Goal: Task Accomplishment & Management: Manage account settings

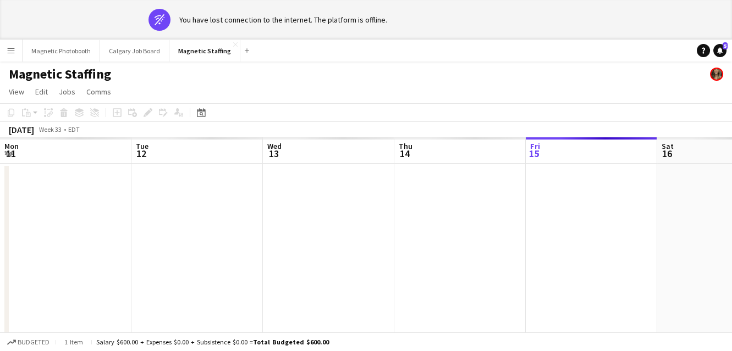
scroll to position [0, 378]
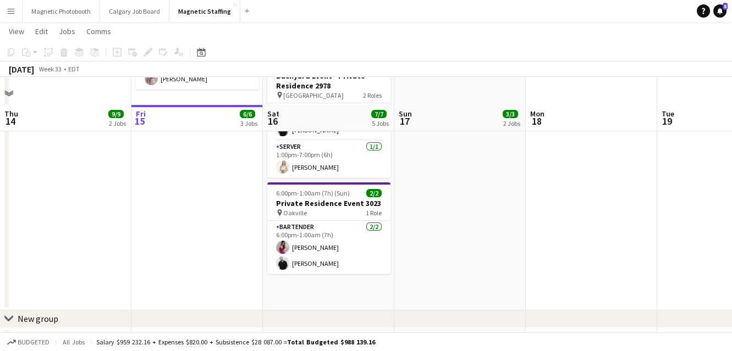
scroll to position [371, 0]
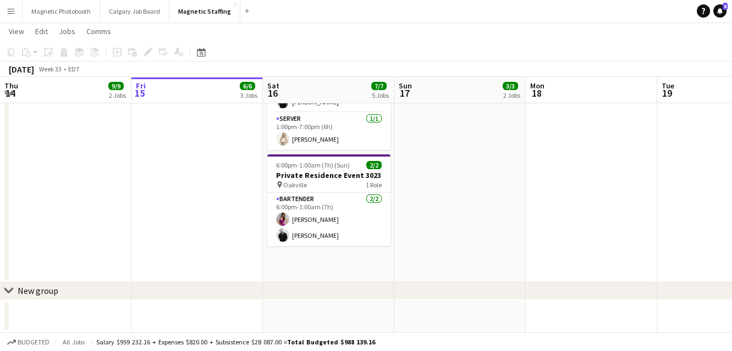
click at [301, 253] on app-date-cell "9:00am-2:00pm (5h) 1/1 Kids Birthday Party - [GEOGRAPHIC_DATA] pin Richmondhill…" at bounding box center [328, 17] width 131 height 531
click at [119, 51] on icon "Add job" at bounding box center [117, 52] width 9 height 9
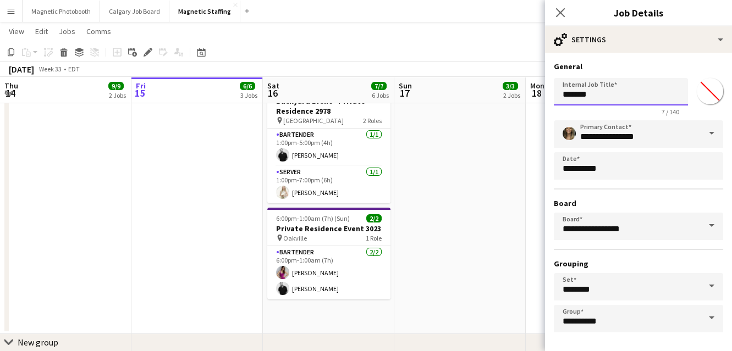
drag, startPoint x: 633, startPoint y: 94, endPoint x: 369, endPoint y: 102, distance: 264.0
click at [378, 106] on body "Menu Boards Boards Boards All jobs Status Workforce Workforce My Workforce Recr…" at bounding box center [366, 16] width 732 height 775
type input "*"
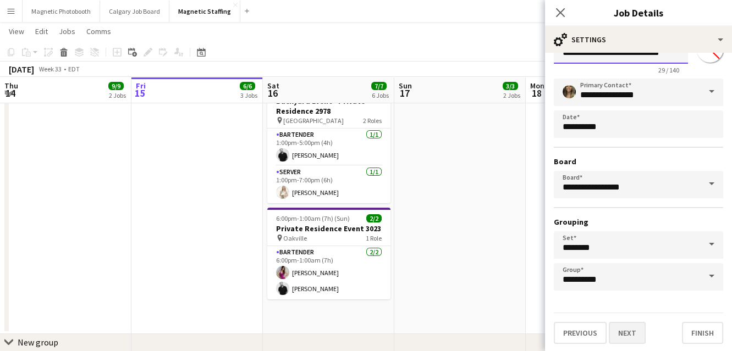
type input "**********"
click at [628, 330] on button "Next" at bounding box center [627, 333] width 37 height 22
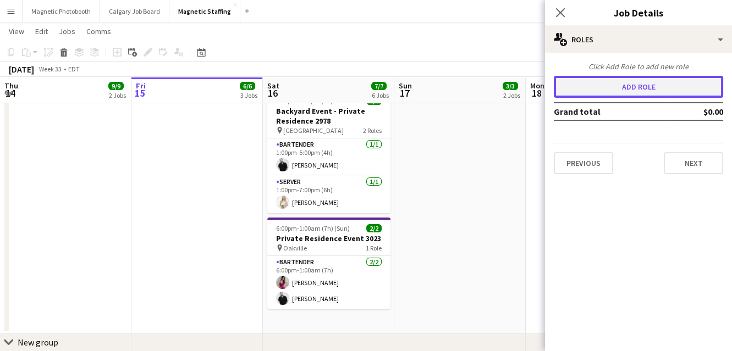
click at [648, 93] on button "Add role" at bounding box center [638, 87] width 169 height 22
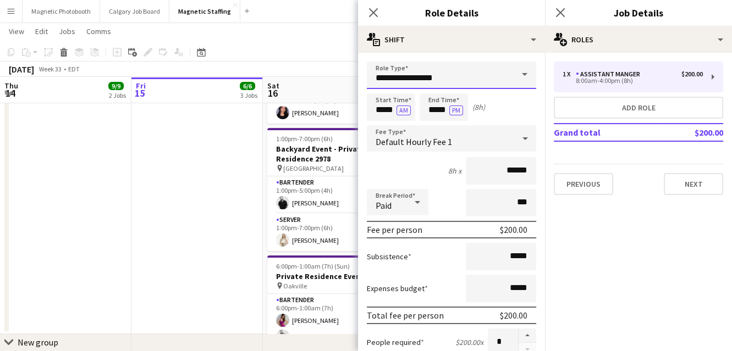
drag, startPoint x: 444, startPoint y: 78, endPoint x: 314, endPoint y: 56, distance: 131.5
click at [316, 61] on body "Menu Boards Boards Boards All jobs Status Workforce Workforce My Workforce Recr…" at bounding box center [366, 16] width 732 height 775
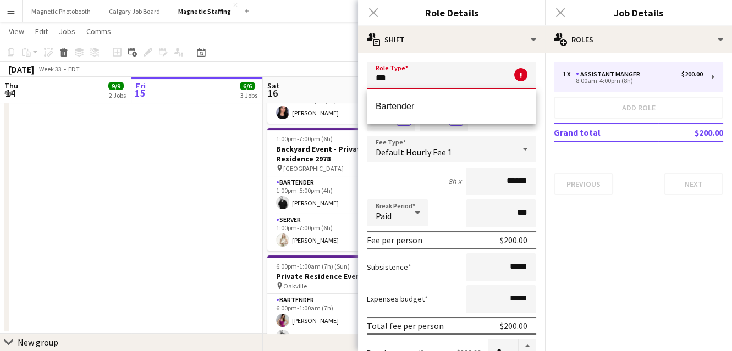
click at [395, 102] on span "Bartender" at bounding box center [452, 106] width 152 height 10
type input "*********"
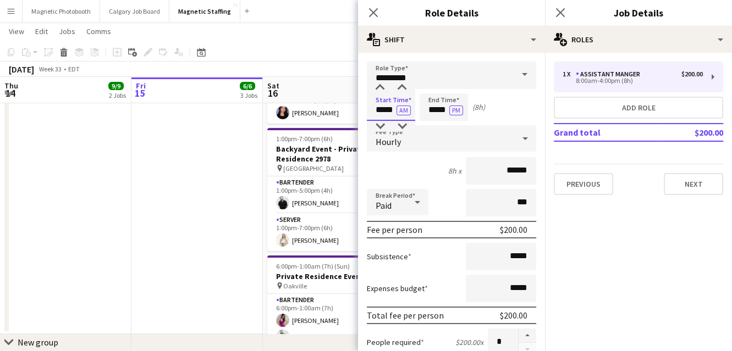
drag, startPoint x: 393, startPoint y: 111, endPoint x: 271, endPoint y: 94, distance: 123.8
click at [282, 106] on body "Menu Boards Boards Boards All jobs Status Workforce Workforce My Workforce Recr…" at bounding box center [366, 16] width 732 height 775
type input "*****"
click at [404, 107] on button "AM" at bounding box center [403, 111] width 14 height 10
drag, startPoint x: 417, startPoint y: 113, endPoint x: 372, endPoint y: 108, distance: 45.4
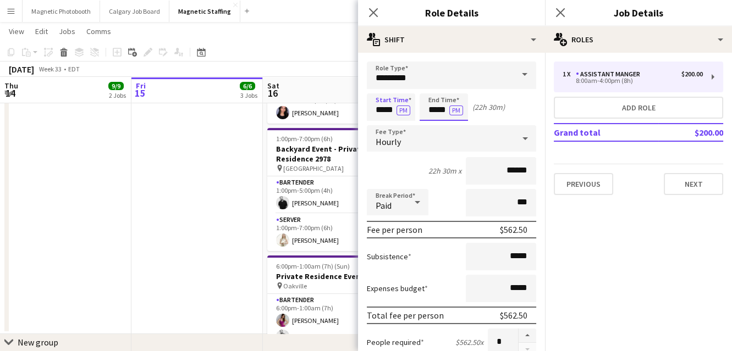
click at [376, 112] on div "Start Time ***** PM End Time ***** PM (22h 30m)" at bounding box center [451, 106] width 169 height 27
type input "*****"
click at [516, 137] on div at bounding box center [525, 139] width 22 height 22
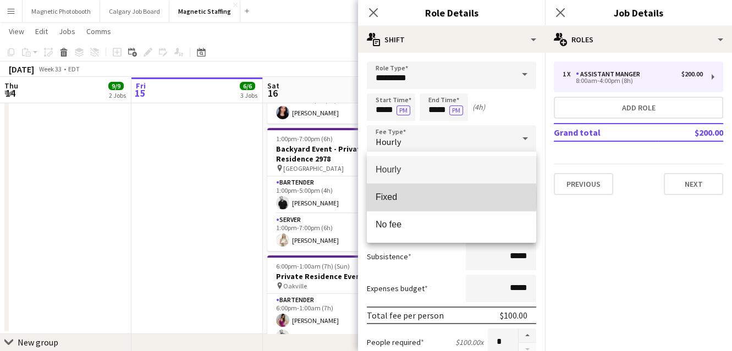
click at [393, 198] on span "Fixed" at bounding box center [452, 197] width 152 height 10
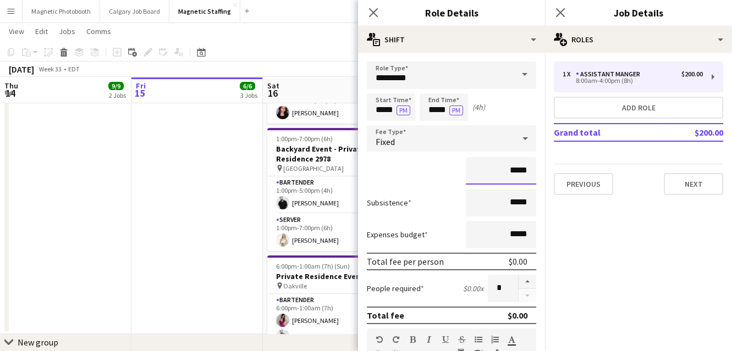
drag, startPoint x: 521, startPoint y: 172, endPoint x: 417, endPoint y: 167, distance: 104.0
click at [418, 169] on div "*****" at bounding box center [451, 170] width 169 height 27
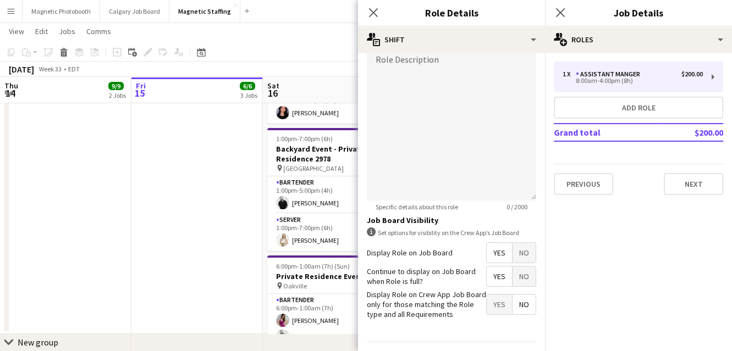
scroll to position [338, 0]
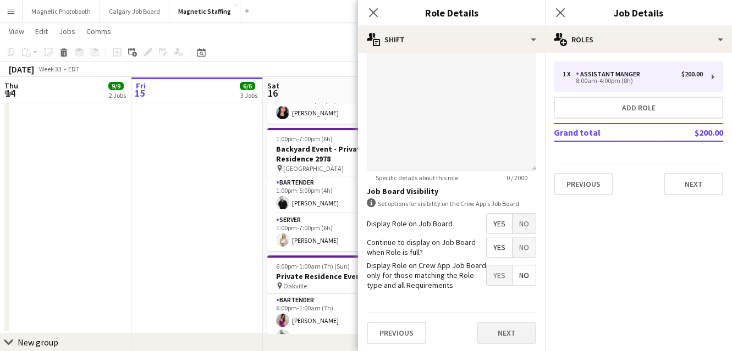
type input "*******"
click at [488, 335] on button "Next" at bounding box center [506, 333] width 59 height 22
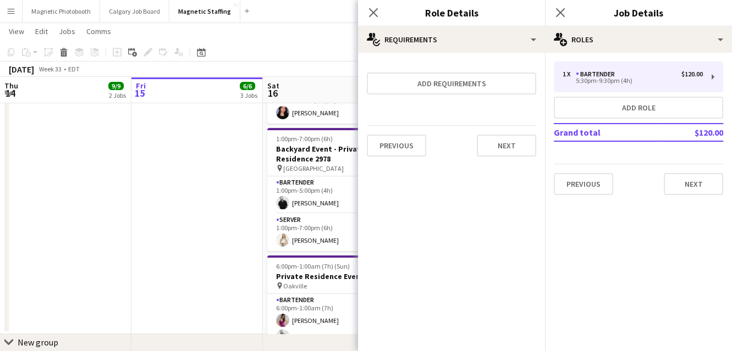
scroll to position [0, 0]
click at [511, 150] on button "Next" at bounding box center [506, 146] width 59 height 22
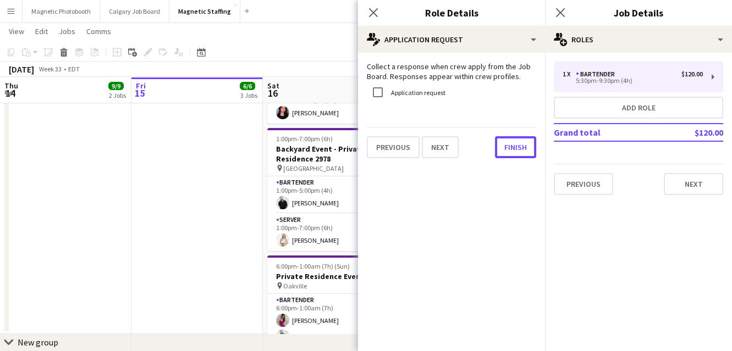
click at [511, 150] on button "Finish" at bounding box center [515, 147] width 41 height 22
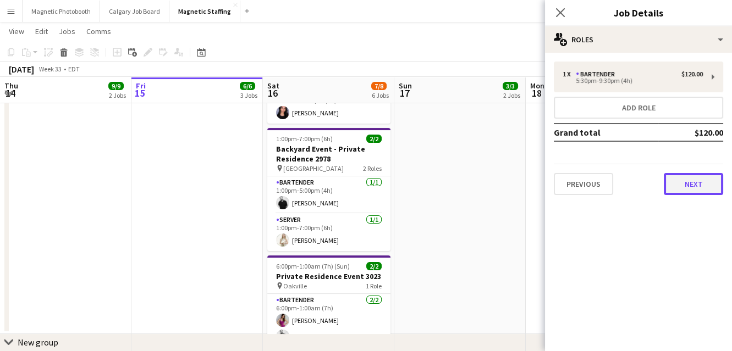
click at [699, 191] on button "Next" at bounding box center [693, 184] width 59 height 22
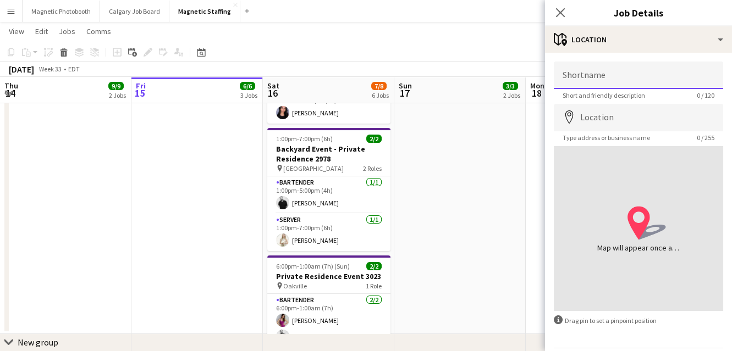
click at [617, 75] on input "Shortname" at bounding box center [638, 75] width 169 height 27
type input "*******"
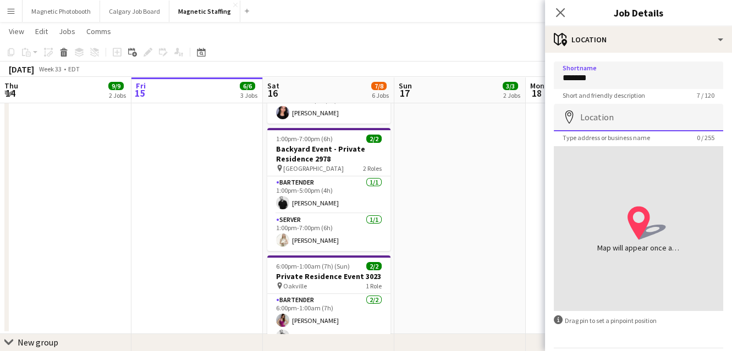
click at [597, 130] on input "Location" at bounding box center [638, 117] width 169 height 27
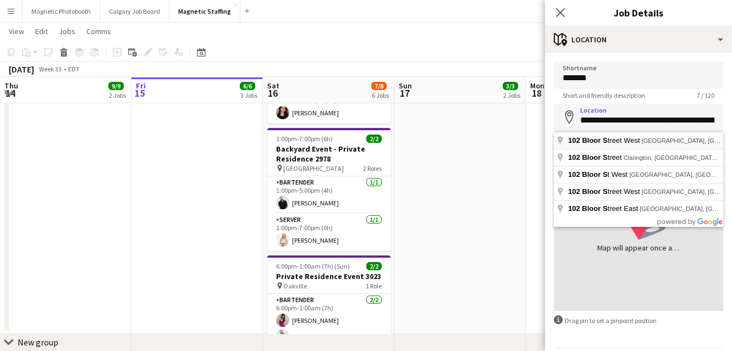
type input "**********"
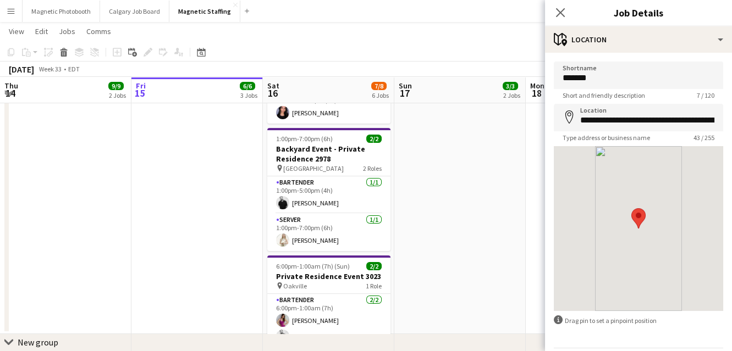
scroll to position [36, 0]
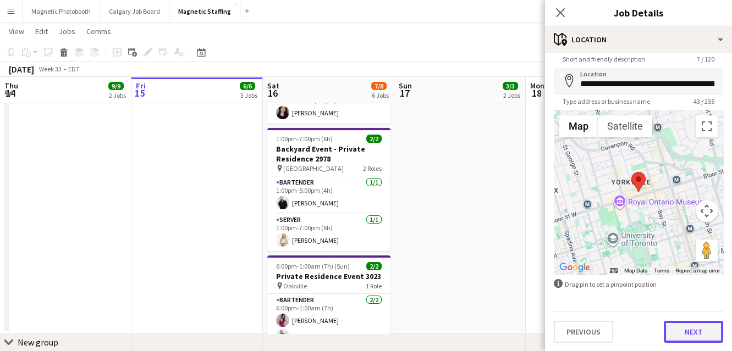
click at [705, 335] on button "Next" at bounding box center [693, 332] width 59 height 22
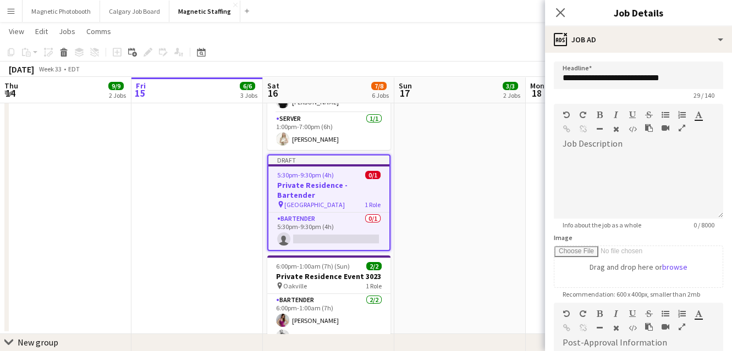
scroll to position [191, 0]
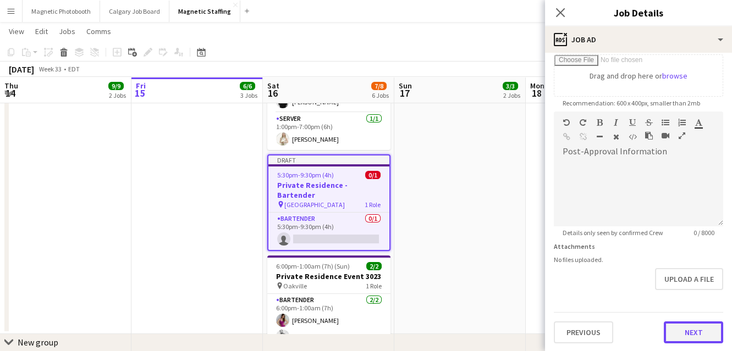
click at [692, 334] on button "Next" at bounding box center [693, 333] width 59 height 22
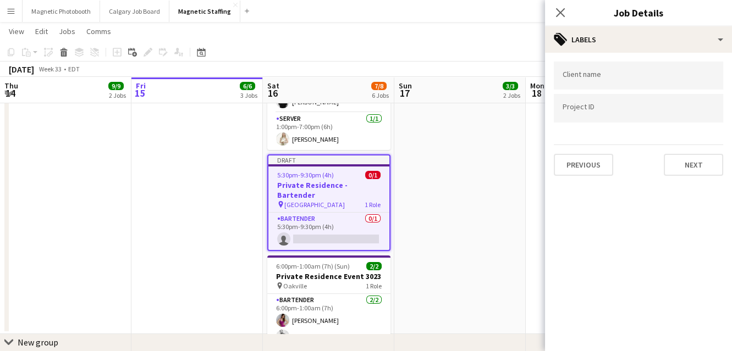
scroll to position [0, 0]
click at [700, 165] on button "Next" at bounding box center [693, 165] width 59 height 22
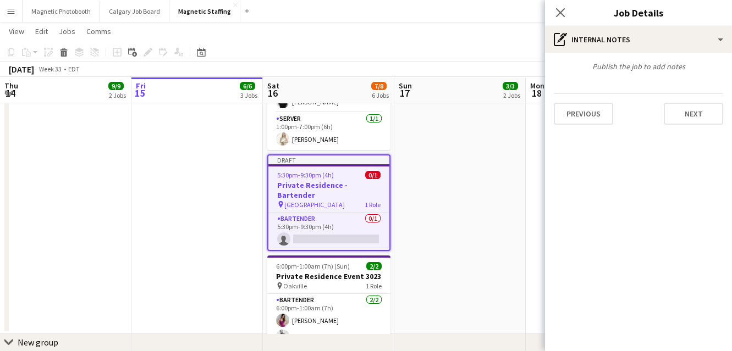
click at [710, 99] on div "Previous Next" at bounding box center [638, 108] width 169 height 31
click at [706, 106] on button "Next" at bounding box center [693, 114] width 59 height 22
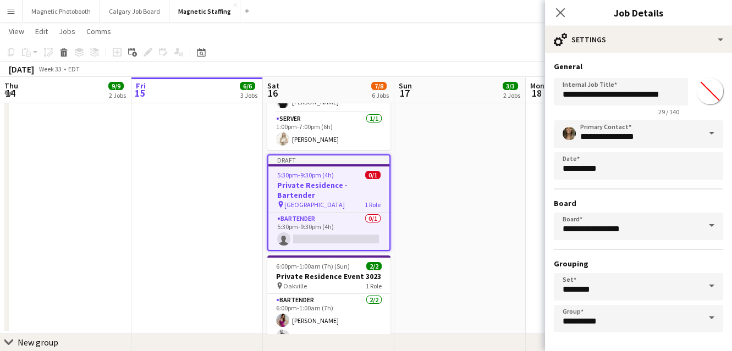
scroll to position [42, 0]
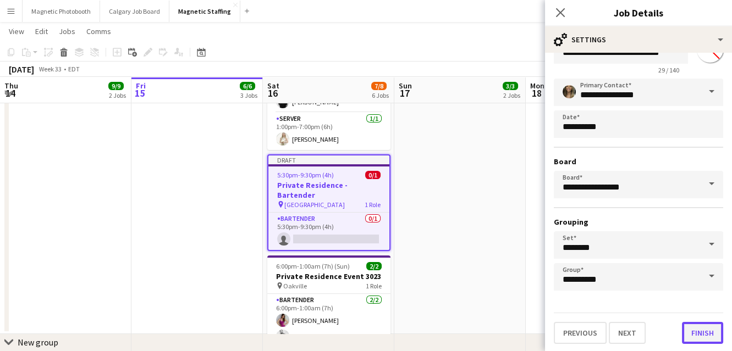
click at [696, 334] on button "Finish" at bounding box center [702, 333] width 41 height 22
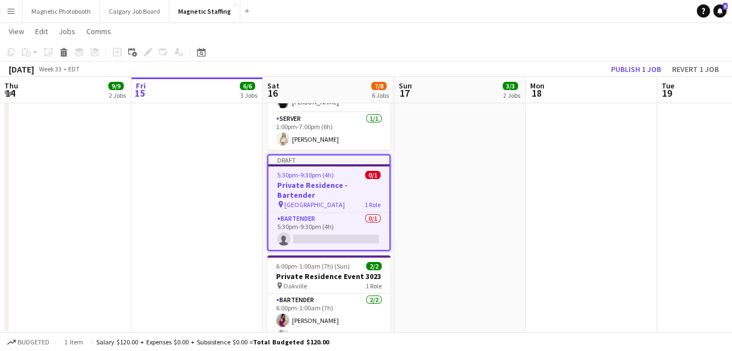
click at [642, 78] on app-board-header-date "Mon 18" at bounding box center [591, 90] width 131 height 26
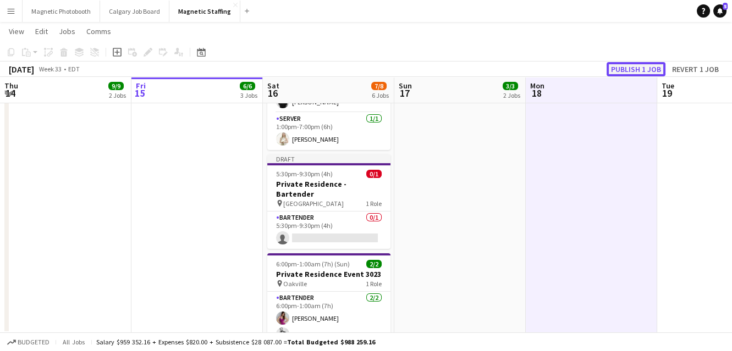
click at [642, 69] on button "Publish 1 job" at bounding box center [635, 69] width 59 height 14
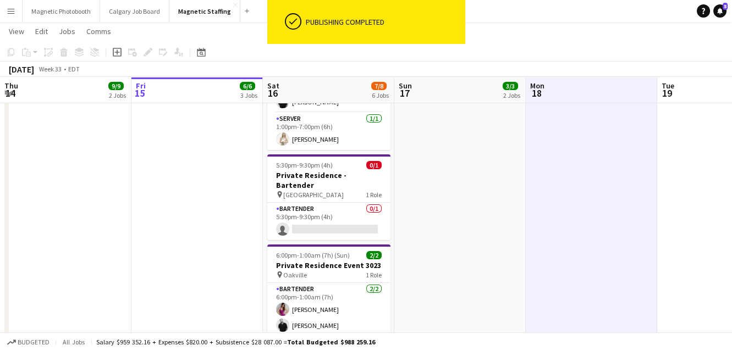
click at [344, 211] on app-card-role "Bartender 0/1 5:30pm-9:30pm (4h) single-neutral-actions" at bounding box center [328, 221] width 123 height 37
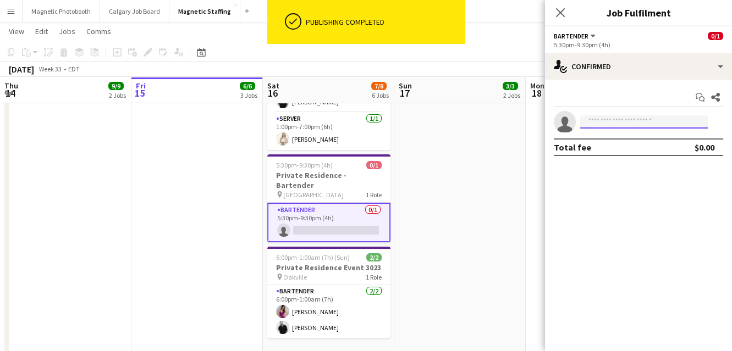
click at [600, 120] on input at bounding box center [644, 121] width 128 height 13
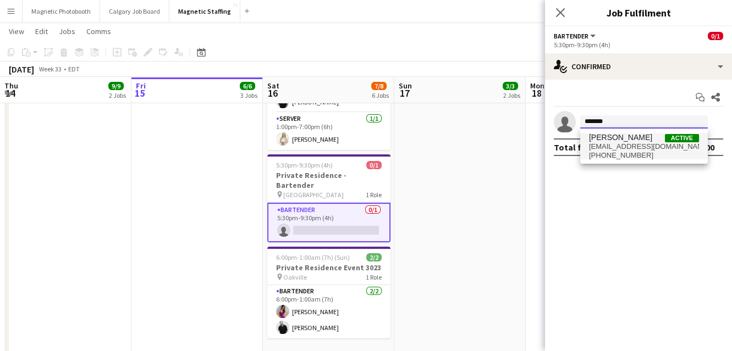
type input "*******"
click at [592, 135] on span "[PERSON_NAME]" at bounding box center [620, 137] width 63 height 9
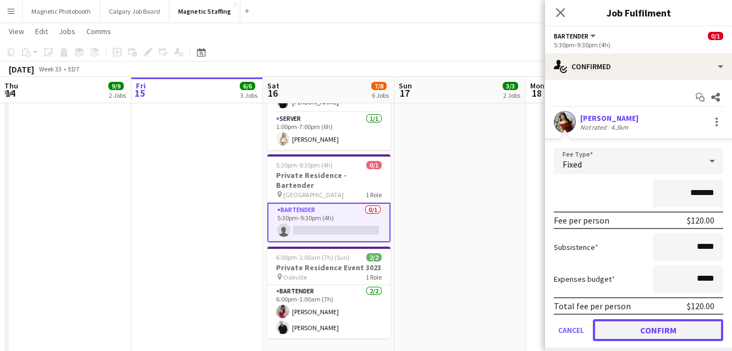
click at [649, 330] on button "Confirm" at bounding box center [658, 330] width 130 height 22
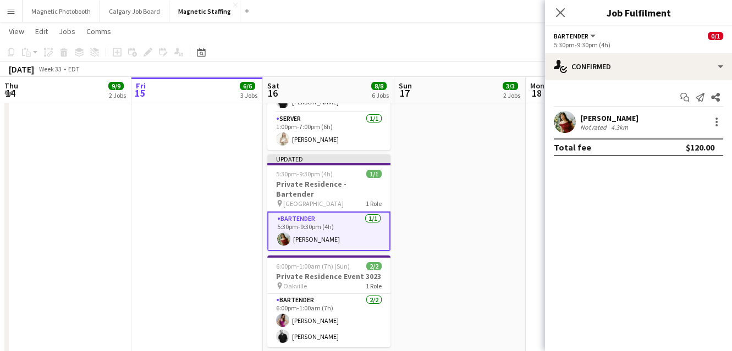
click at [487, 262] on app-date-cell "7:30am-6:30pm (11h) 2/2 BMW - Golf Tournament 3142 pin Rivermead Golf Club 2 Ro…" at bounding box center [459, 62] width 131 height 621
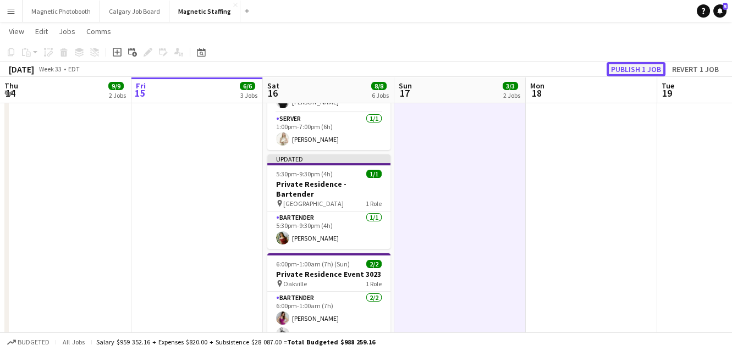
click at [642, 72] on button "Publish 1 job" at bounding box center [635, 69] width 59 height 14
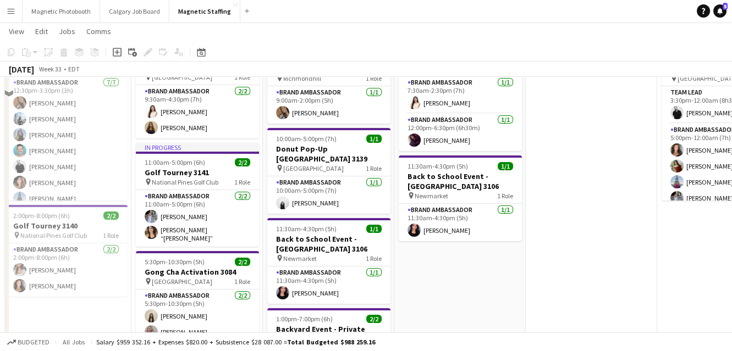
scroll to position [0, 0]
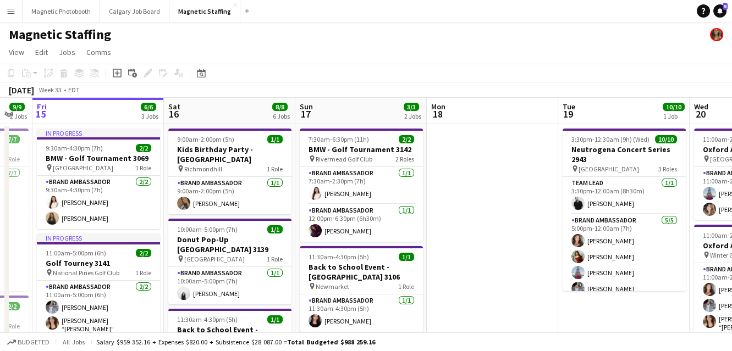
drag, startPoint x: 348, startPoint y: 186, endPoint x: 257, endPoint y: 188, distance: 90.7
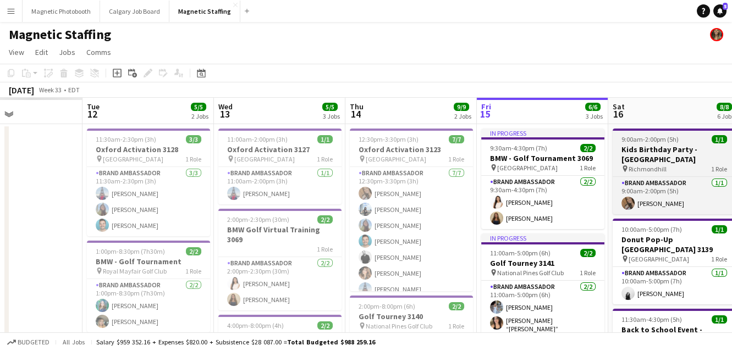
scroll to position [0, 307]
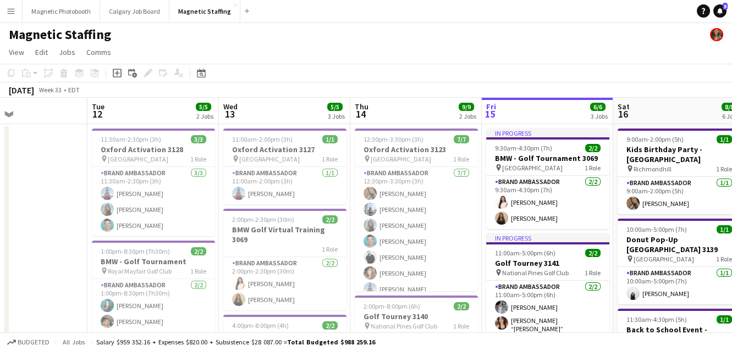
click at [199, 65] on app-toolbar "Copy Paste Paste Command V Paste with crew Command Shift V Paste linked Job [GE…" at bounding box center [366, 73] width 732 height 19
click at [199, 72] on icon "Date picker" at bounding box center [201, 73] width 9 height 9
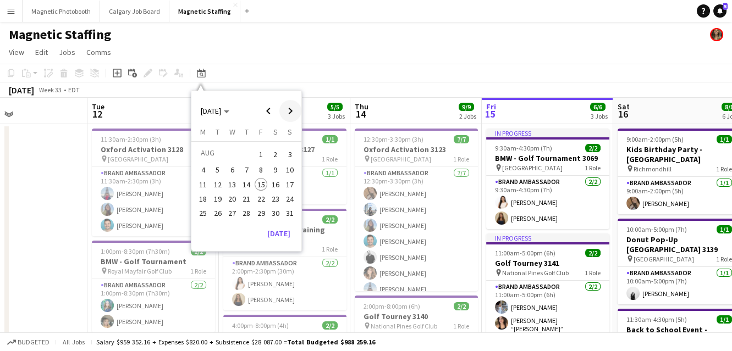
click at [287, 107] on span "Next month" at bounding box center [290, 111] width 22 height 22
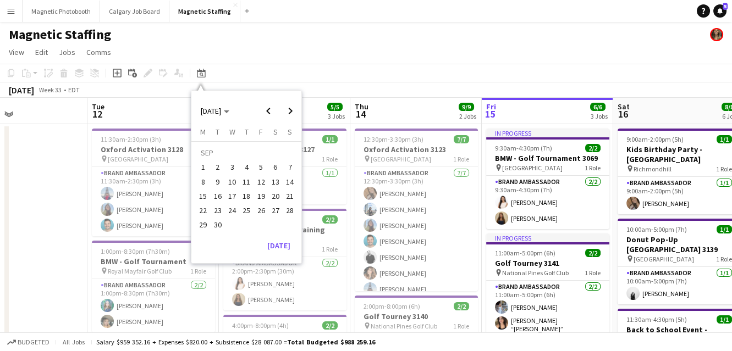
click at [240, 173] on button "4" at bounding box center [246, 167] width 14 height 14
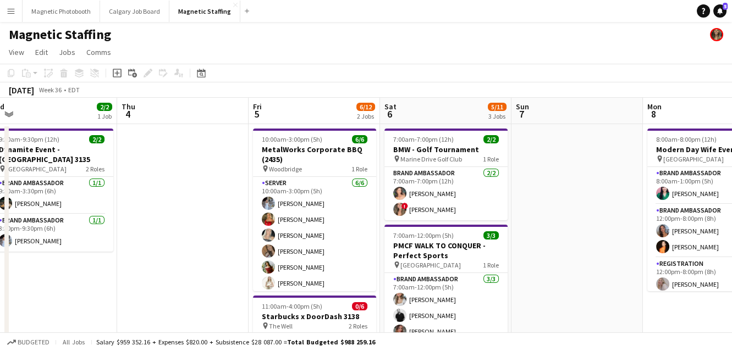
scroll to position [0, 455]
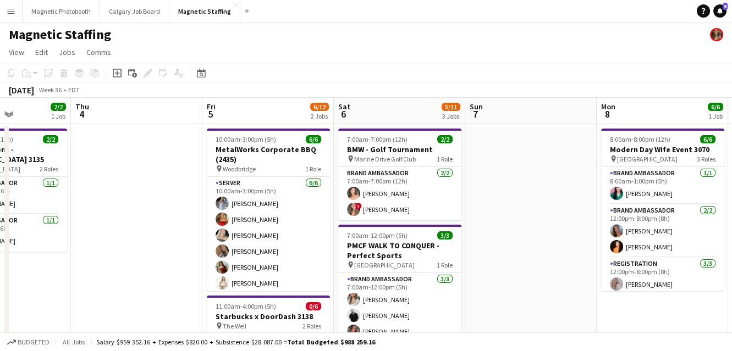
drag, startPoint x: 384, startPoint y: 175, endPoint x: 310, endPoint y: 172, distance: 74.3
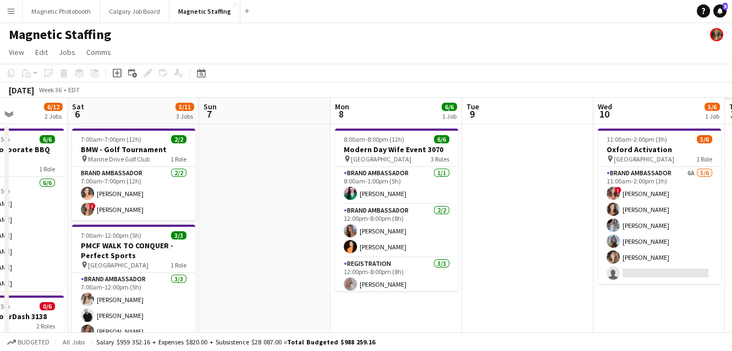
scroll to position [0, 367]
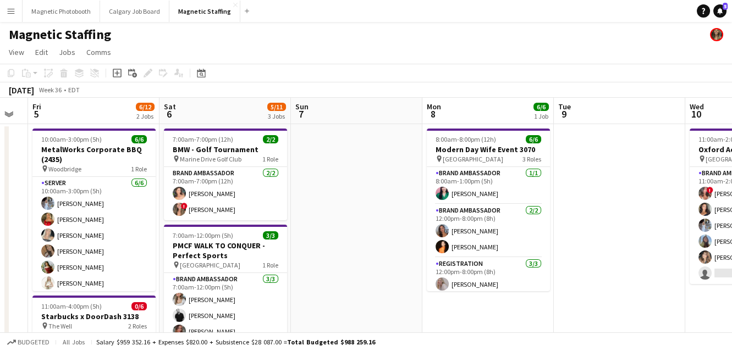
drag, startPoint x: 444, startPoint y: 202, endPoint x: 8, endPoint y: 242, distance: 437.8
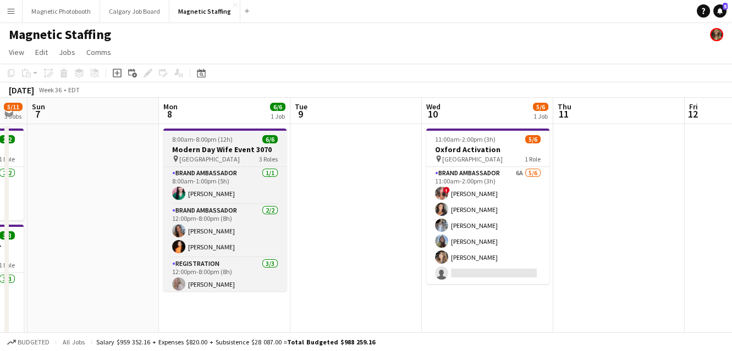
click at [213, 131] on app-job-card "8:00am-8:00pm (12h) 6/6 Modern Day Wife Event 3070 pin Burlington 3 Roles Brand…" at bounding box center [224, 210] width 123 height 163
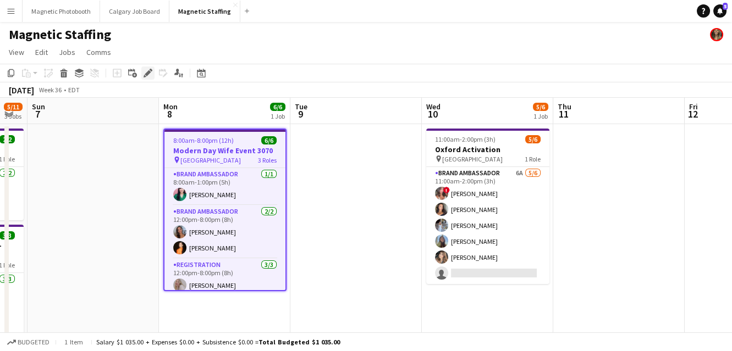
click at [146, 76] on icon "Edit" at bounding box center [148, 73] width 9 height 9
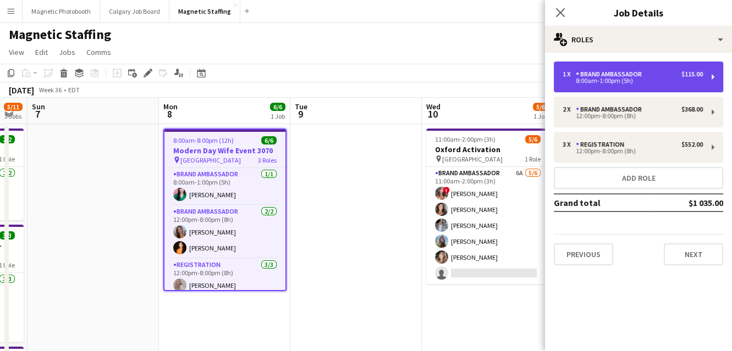
click at [649, 81] on div "8:00am-1:00pm (5h)" at bounding box center [632, 80] width 140 height 5
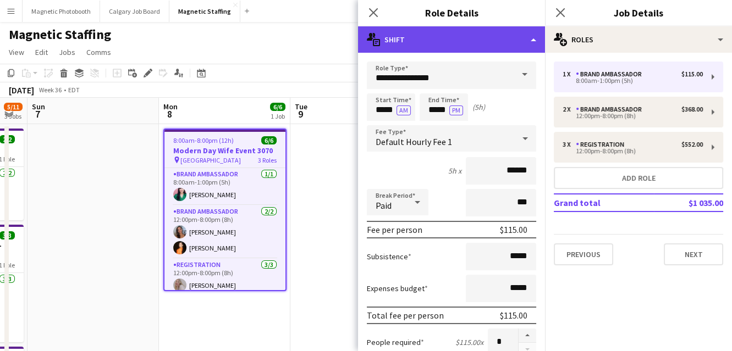
click at [536, 36] on div "multiple-actions-text Shift" at bounding box center [451, 39] width 187 height 26
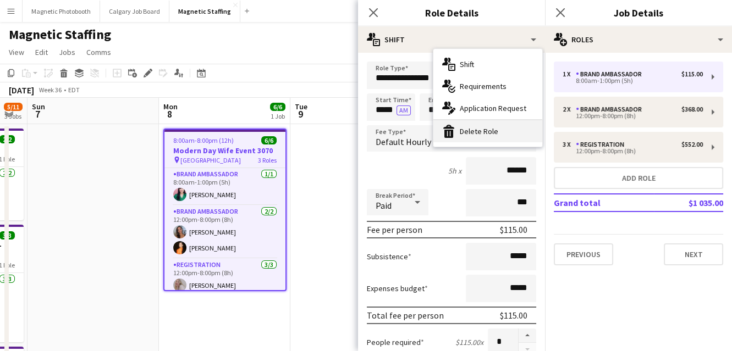
click at [494, 130] on div "bin-2 Delete Role" at bounding box center [487, 131] width 109 height 22
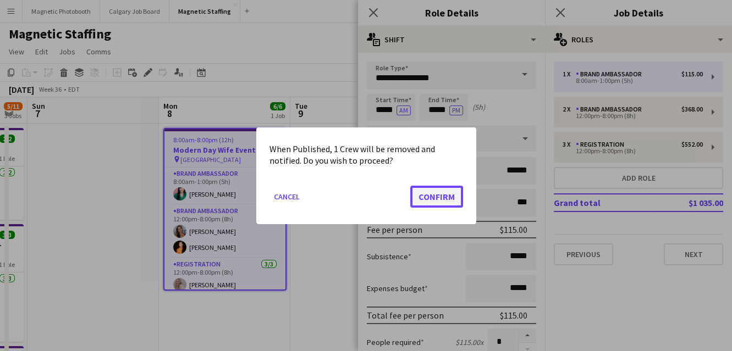
click at [449, 195] on button "Confirm" at bounding box center [436, 196] width 53 height 22
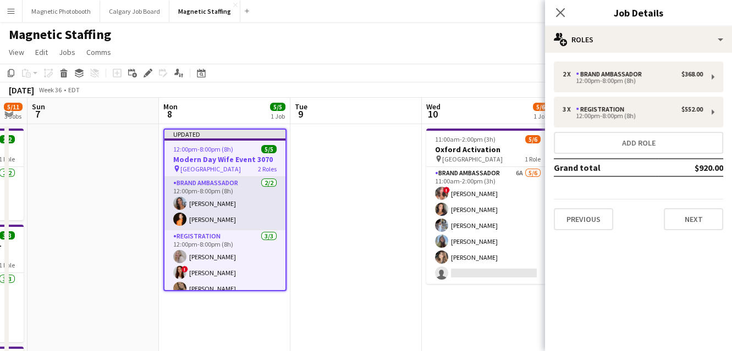
click at [230, 227] on app-card-role "Brand Ambassador [DATE] 12:00pm-8:00pm (8h) [PERSON_NAME] [PERSON_NAME]" at bounding box center [224, 203] width 121 height 53
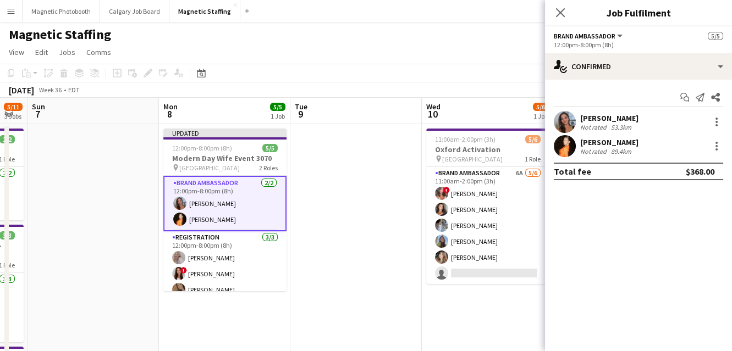
click at [558, 124] on app-user-avatar at bounding box center [565, 122] width 22 height 22
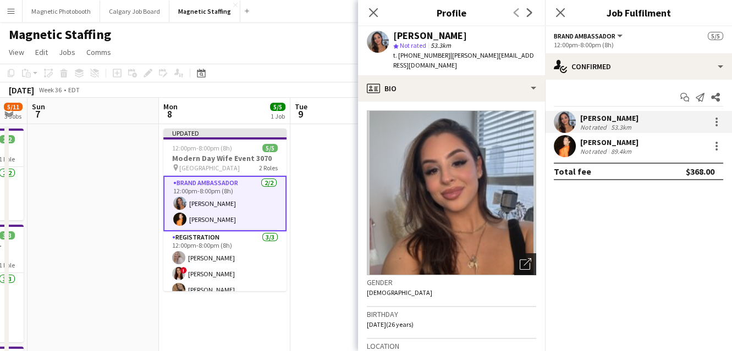
click at [528, 258] on icon "Open photos pop-in" at bounding box center [526, 264] width 12 height 12
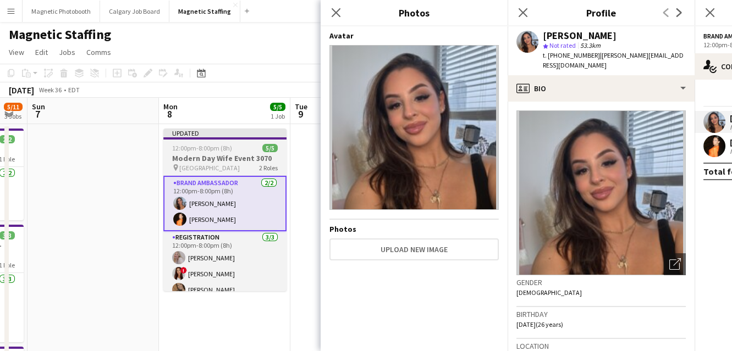
click at [190, 159] on h3 "Modern Day Wife Event 3070" at bounding box center [224, 158] width 123 height 10
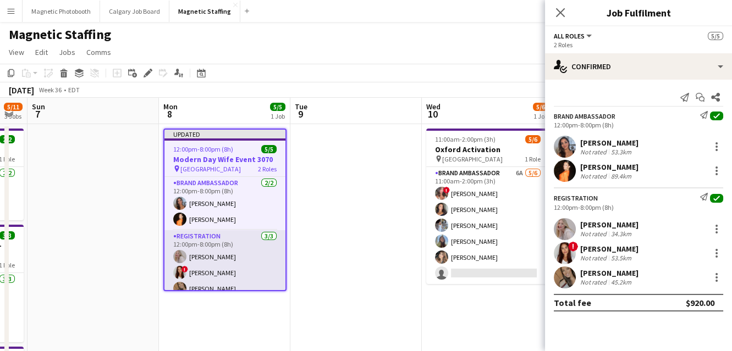
click at [202, 271] on app-card-role "Registration [DATE] 12:00pm-8:00pm (8h) [PERSON_NAME] ! [PERSON_NAME] [PERSON_N…" at bounding box center [224, 264] width 121 height 69
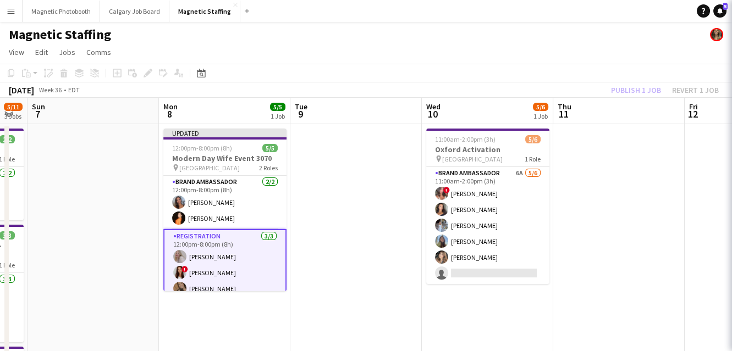
scroll to position [0, 366]
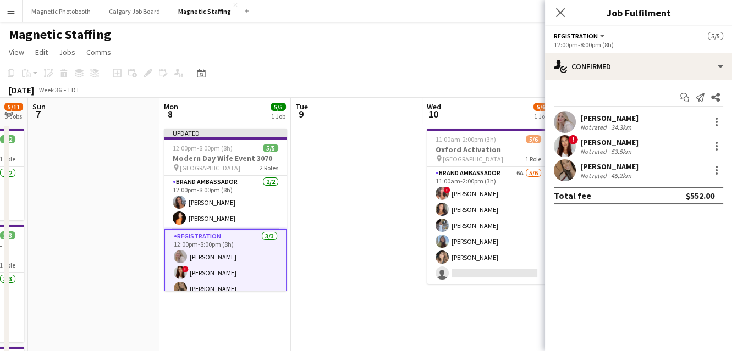
click at [202, 271] on app-card-role "Registration [DATE] 12:00pm-8:00pm (8h) [PERSON_NAME] ! [PERSON_NAME] [PERSON_N…" at bounding box center [225, 264] width 123 height 71
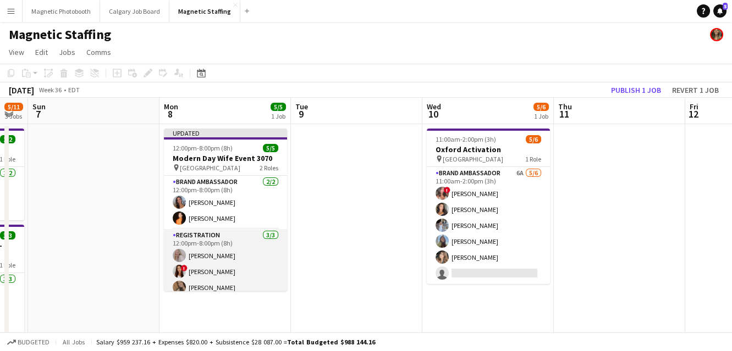
click at [202, 271] on app-card-role "Registration [DATE] 12:00pm-8:00pm (8h) [PERSON_NAME] ! [PERSON_NAME] [PERSON_N…" at bounding box center [225, 263] width 123 height 69
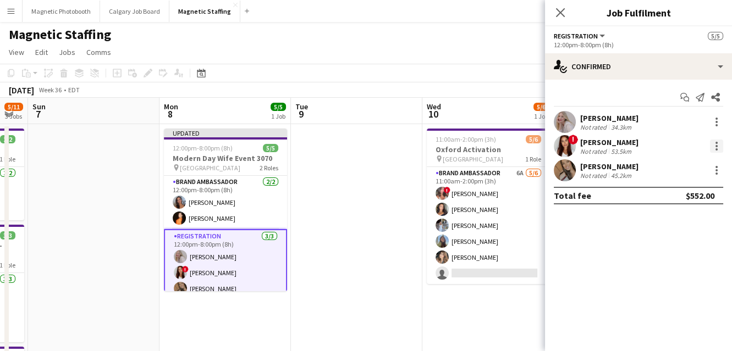
click at [716, 147] on div at bounding box center [716, 146] width 2 height 2
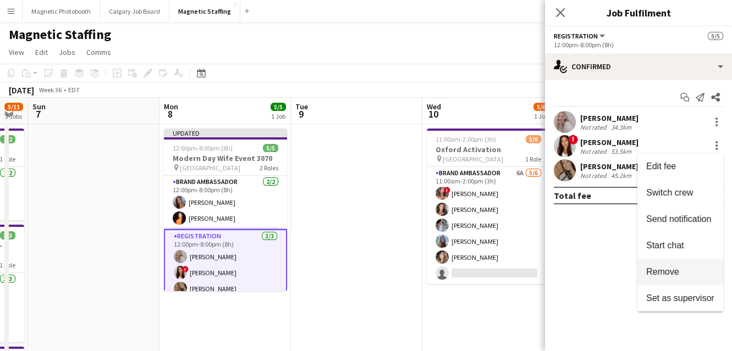
click at [669, 277] on button "Remove" at bounding box center [680, 272] width 86 height 26
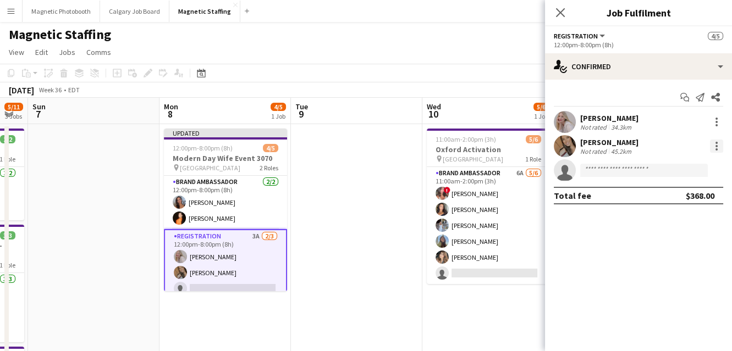
click at [718, 148] on div at bounding box center [716, 146] width 13 height 13
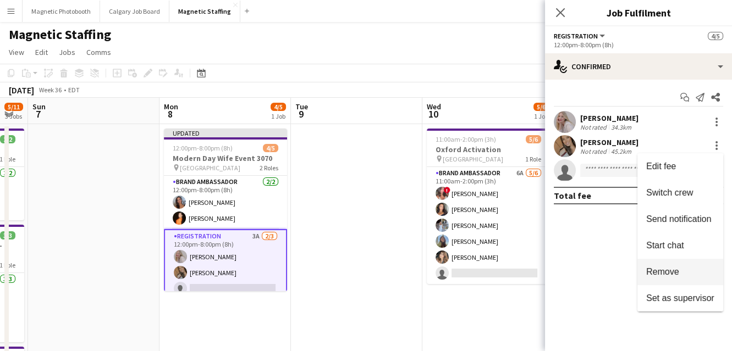
click at [665, 276] on span "Remove" at bounding box center [662, 271] width 33 height 9
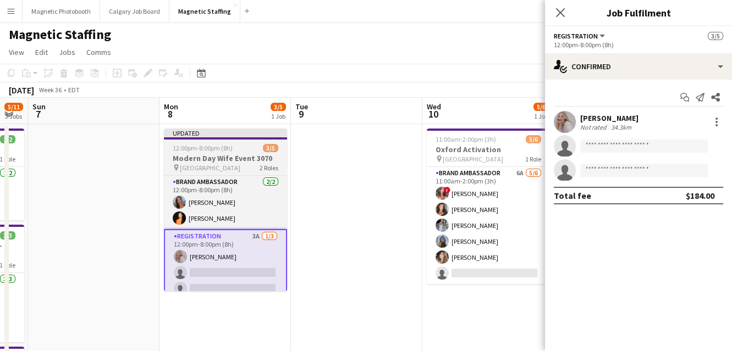
click at [197, 154] on h3 "Modern Day Wife Event 3070" at bounding box center [225, 158] width 123 height 10
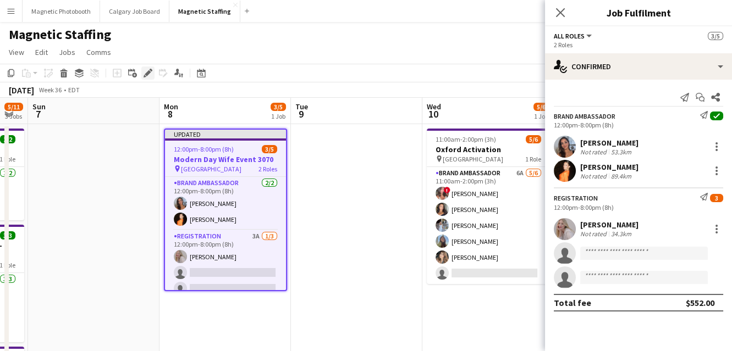
click at [147, 72] on icon at bounding box center [148, 73] width 6 height 6
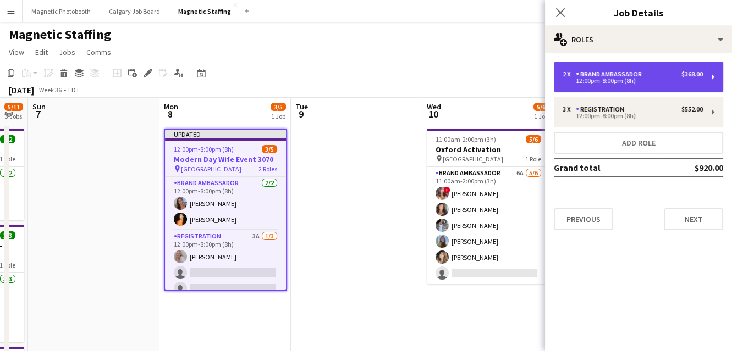
click at [631, 82] on div "12:00pm-8:00pm (8h)" at bounding box center [632, 80] width 140 height 5
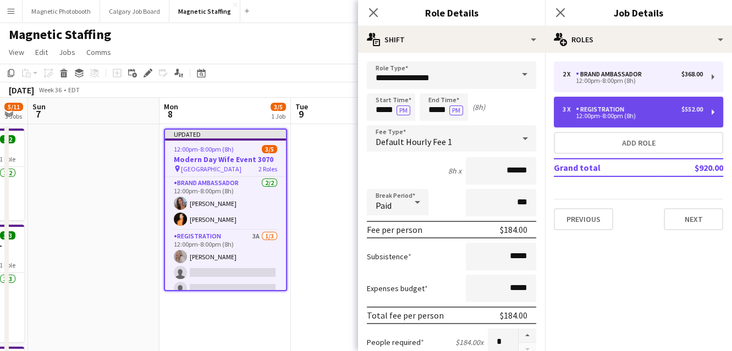
click at [588, 108] on div "Registration" at bounding box center [602, 110] width 53 height 8
type input "**********"
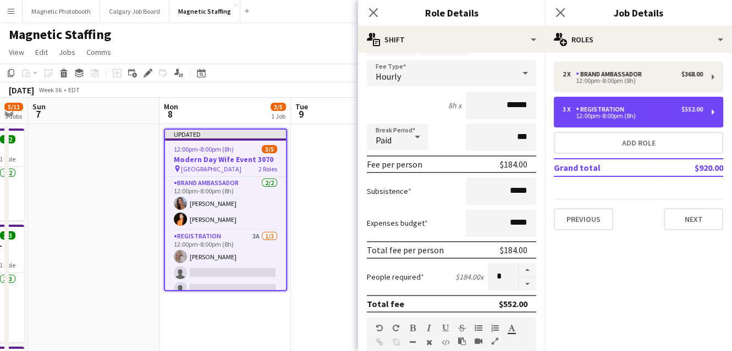
scroll to position [74, 0]
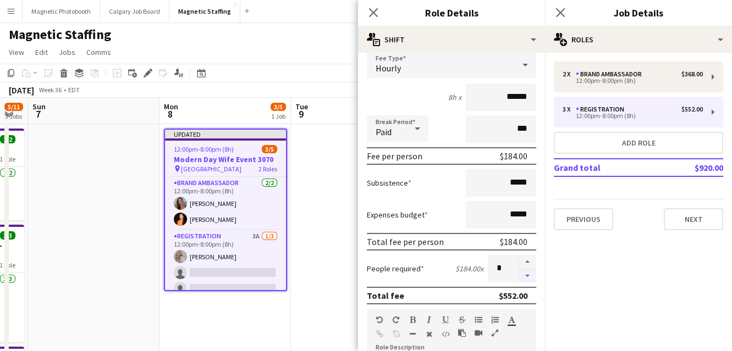
click at [529, 276] on button "button" at bounding box center [527, 276] width 18 height 14
type input "*"
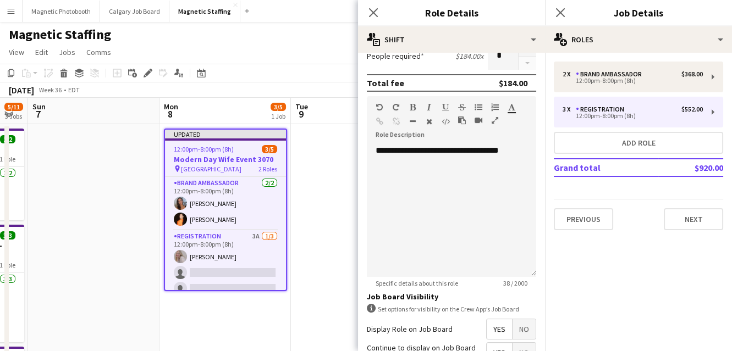
scroll to position [392, 0]
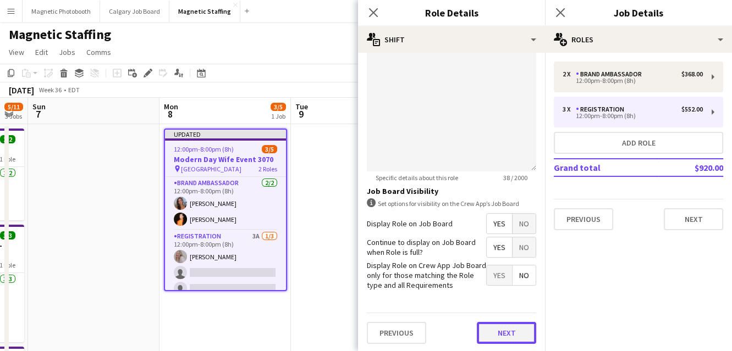
click at [496, 326] on button "Next" at bounding box center [506, 333] width 59 height 22
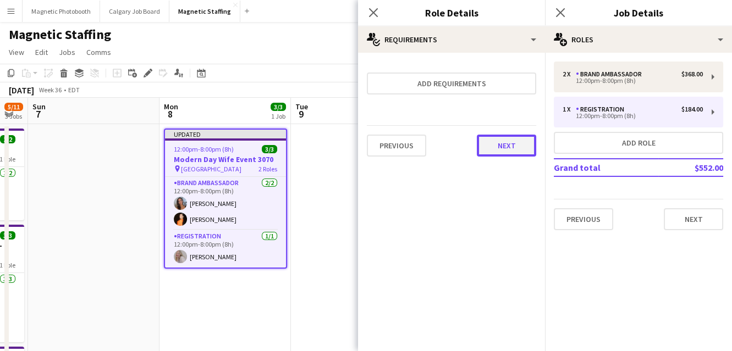
click at [516, 151] on button "Next" at bounding box center [506, 146] width 59 height 22
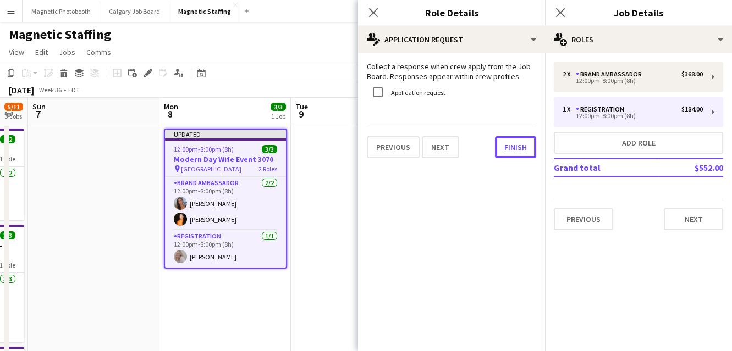
click at [516, 151] on button "Finish" at bounding box center [515, 147] width 41 height 22
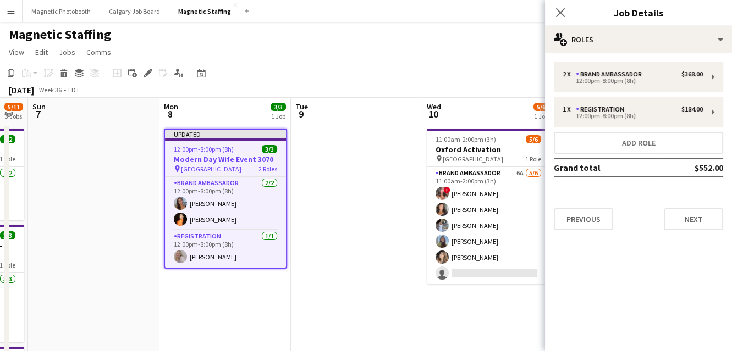
click at [229, 148] on span "12:00pm-8:00pm (8h)" at bounding box center [204, 149] width 60 height 8
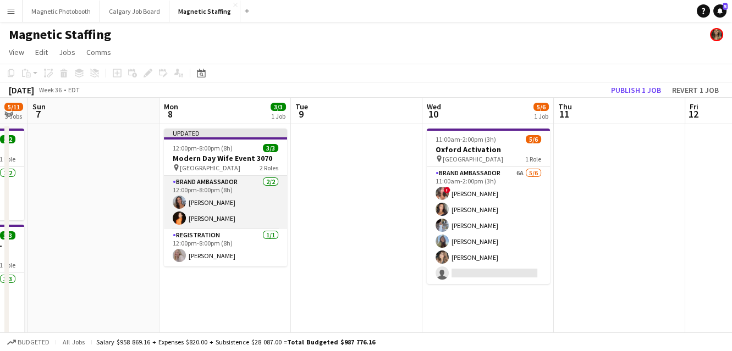
click at [201, 202] on app-card-role "Brand Ambassador [DATE] 12:00pm-8:00pm (8h) [PERSON_NAME] [PERSON_NAME]" at bounding box center [225, 202] width 123 height 53
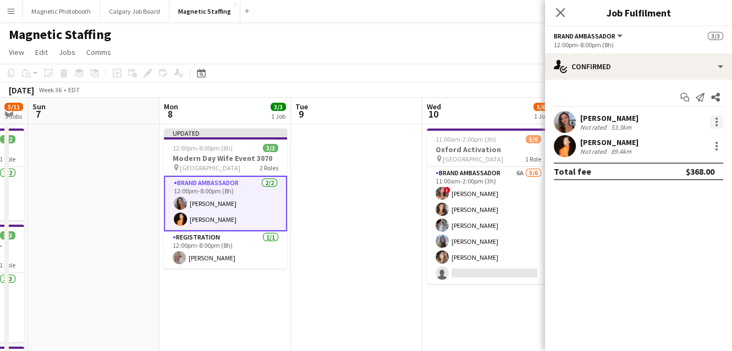
click at [711, 122] on div at bounding box center [716, 121] width 13 height 13
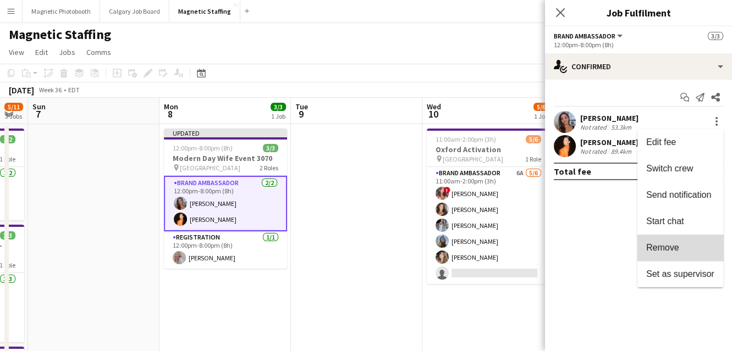
click at [685, 243] on span "Remove" at bounding box center [680, 248] width 68 height 10
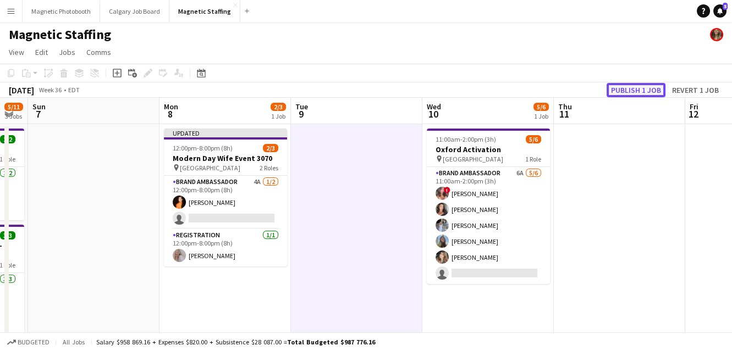
click at [633, 89] on button "Publish 1 job" at bounding box center [635, 90] width 59 height 14
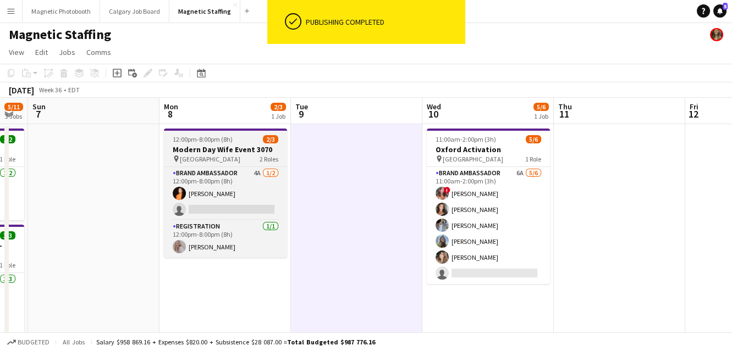
click at [196, 150] on h3 "Modern Day Wife Event 3070" at bounding box center [225, 150] width 123 height 10
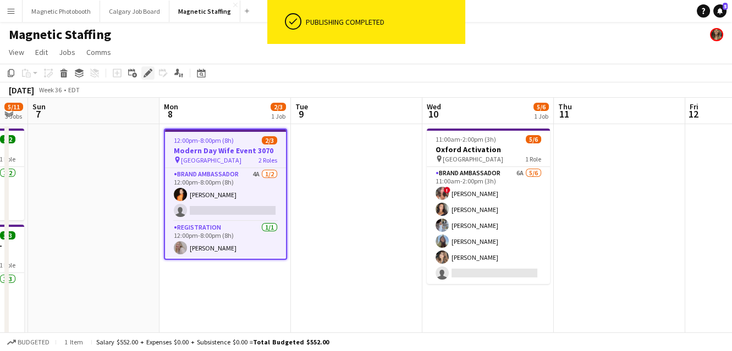
click at [146, 75] on icon at bounding box center [148, 73] width 6 height 6
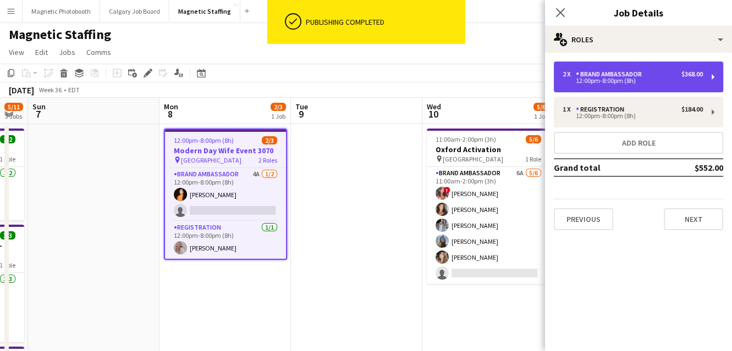
click at [655, 79] on div "12:00pm-8:00pm (8h)" at bounding box center [632, 80] width 140 height 5
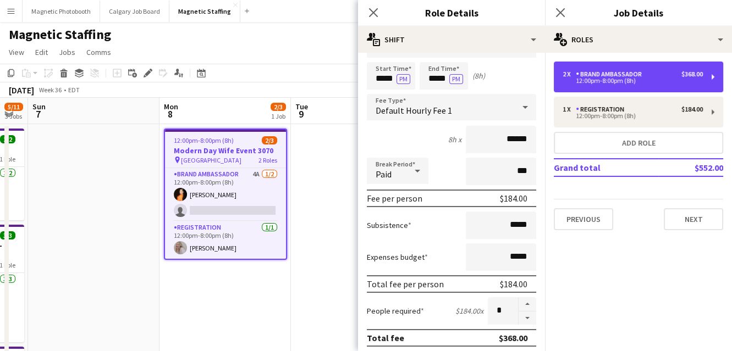
scroll to position [33, 0]
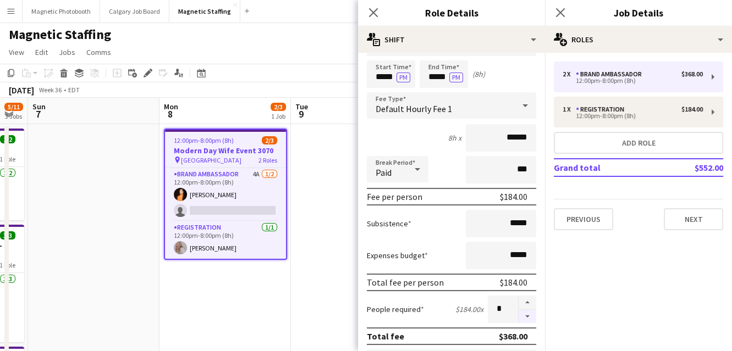
click at [530, 315] on button "button" at bounding box center [527, 317] width 18 height 14
type input "*"
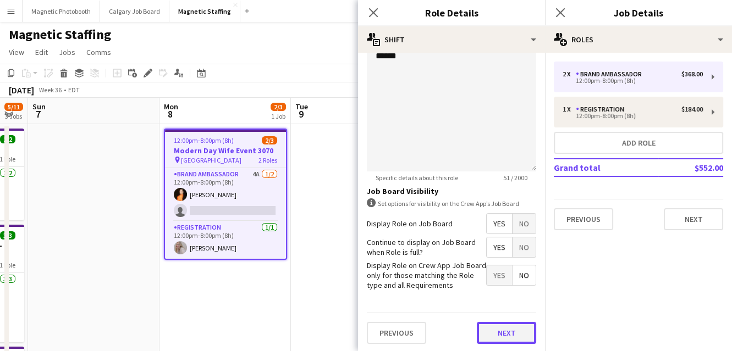
click at [495, 333] on button "Next" at bounding box center [506, 333] width 59 height 22
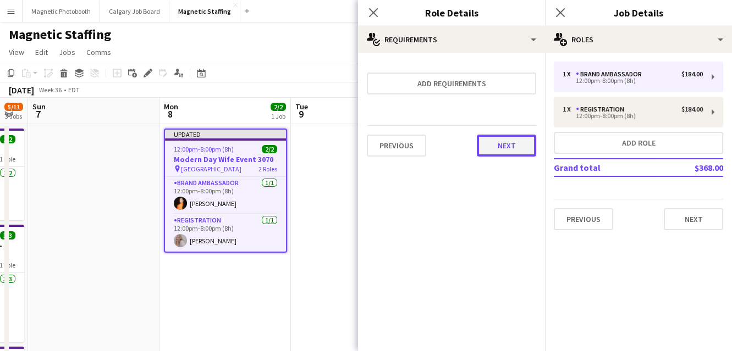
click at [507, 147] on button "Next" at bounding box center [506, 146] width 59 height 22
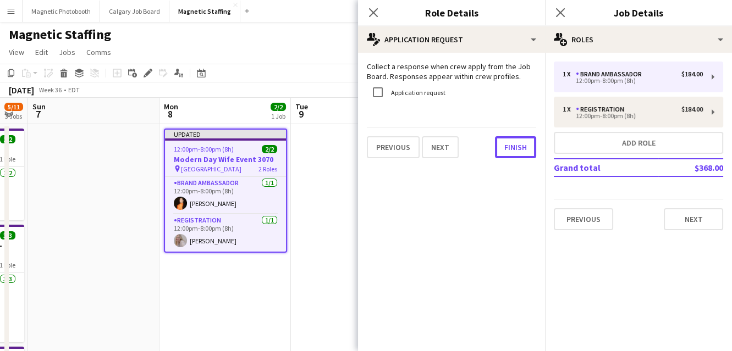
click at [507, 147] on button "Finish" at bounding box center [515, 147] width 41 height 22
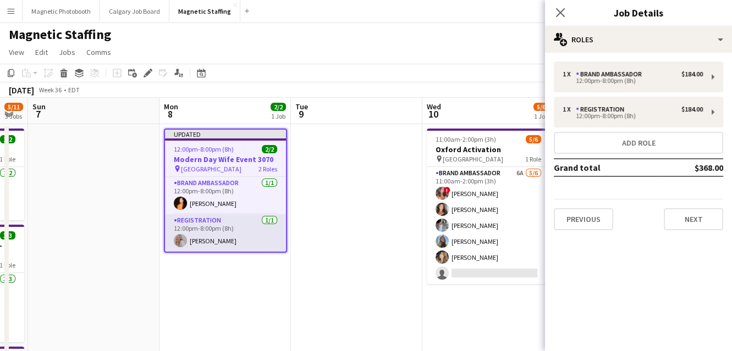
click at [221, 239] on app-card-role "Registration [DATE] 12:00pm-8:00pm (8h) [PERSON_NAME]" at bounding box center [225, 232] width 121 height 37
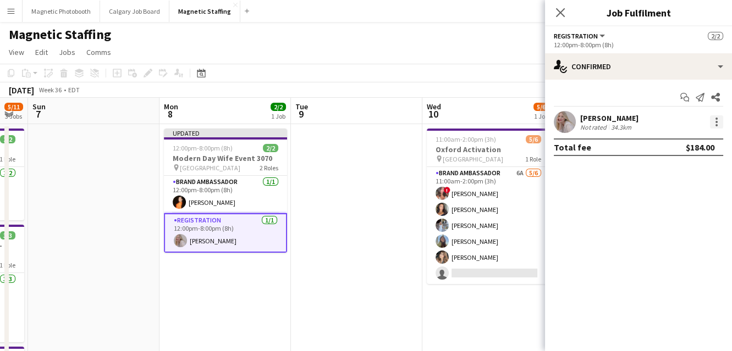
click at [720, 120] on div at bounding box center [716, 121] width 13 height 13
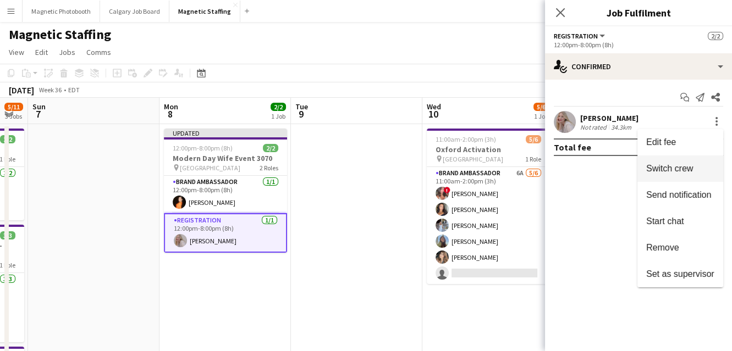
click at [681, 170] on span "Switch crew" at bounding box center [669, 168] width 47 height 9
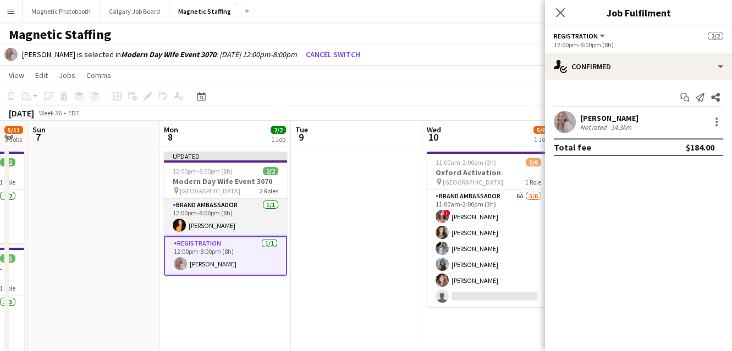
click at [241, 222] on app-card-role "Brand Ambassador [DATE] 12:00pm-8:00pm (8h) [PERSON_NAME]" at bounding box center [225, 217] width 123 height 37
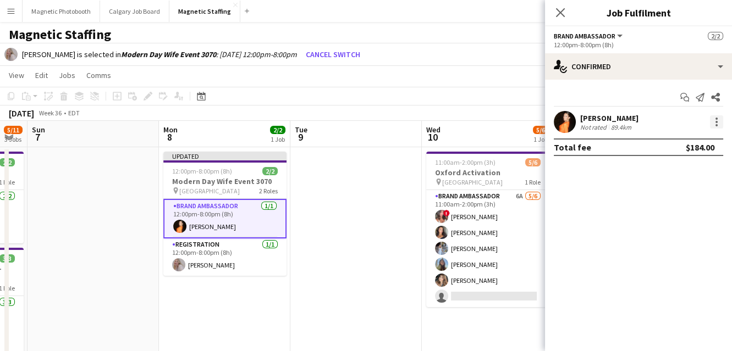
click at [719, 123] on div at bounding box center [716, 121] width 13 height 13
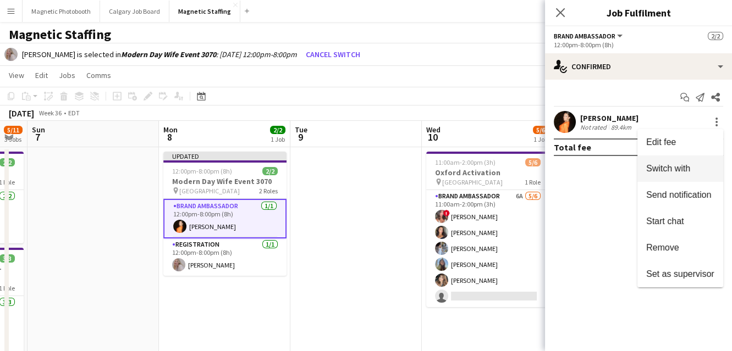
click at [679, 173] on span "Switch with" at bounding box center [668, 168] width 44 height 9
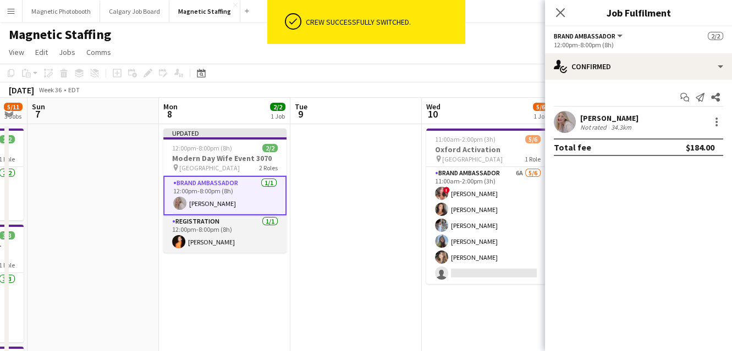
click at [238, 239] on app-card-role "Registration [DATE] 12:00pm-8:00pm (8h) [PERSON_NAME]" at bounding box center [224, 234] width 123 height 37
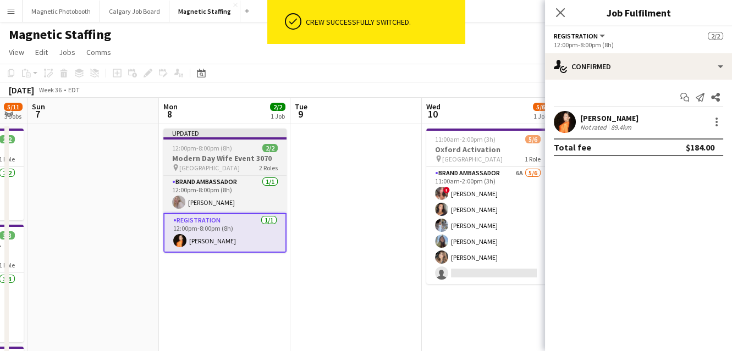
click at [216, 154] on h3 "Modern Day Wife Event 3070" at bounding box center [224, 158] width 123 height 10
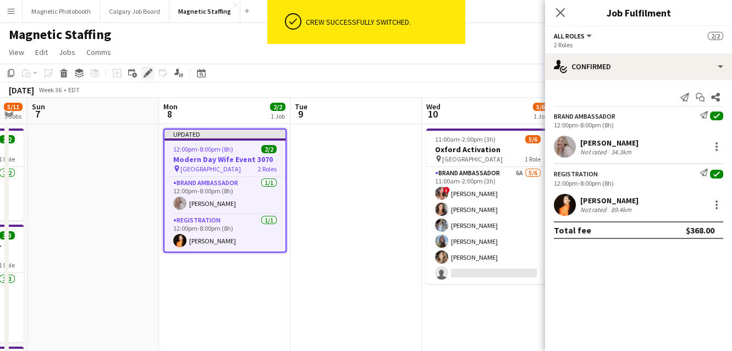
click at [145, 72] on icon "Edit" at bounding box center [148, 73] width 9 height 9
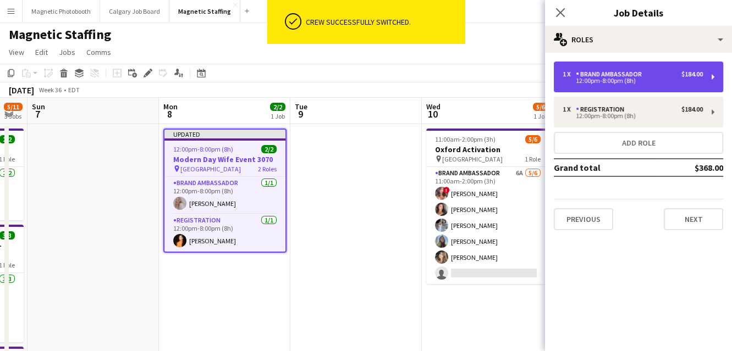
click at [654, 82] on div "12:00pm-8:00pm (8h)" at bounding box center [632, 80] width 140 height 5
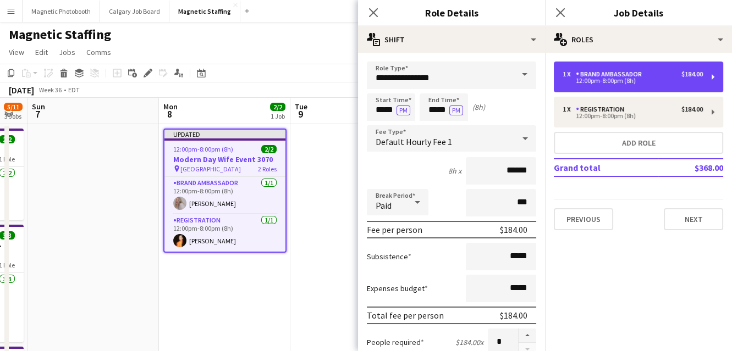
scroll to position [202, 0]
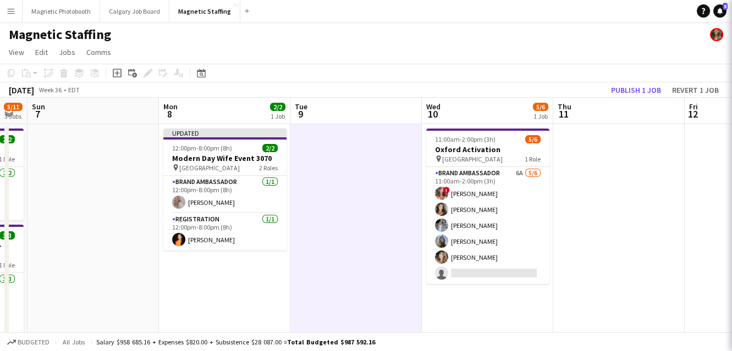
scroll to position [0, 367]
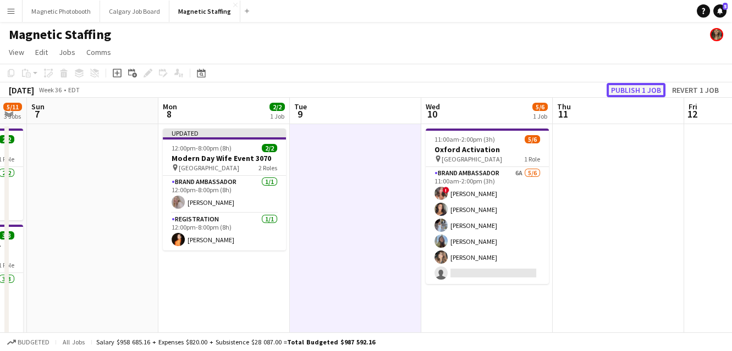
click at [632, 91] on button "Publish 1 job" at bounding box center [635, 90] width 59 height 14
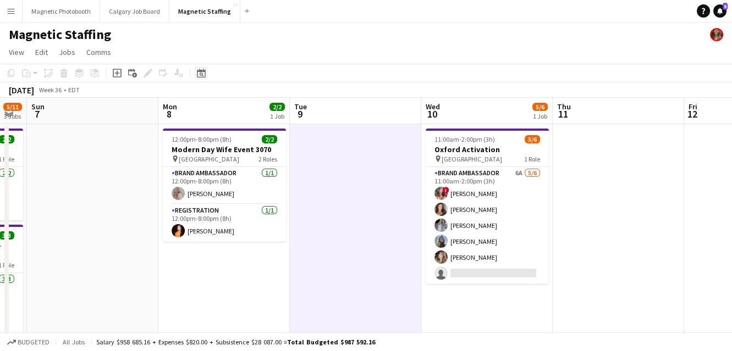
click at [200, 69] on icon "Date picker" at bounding box center [201, 73] width 9 height 9
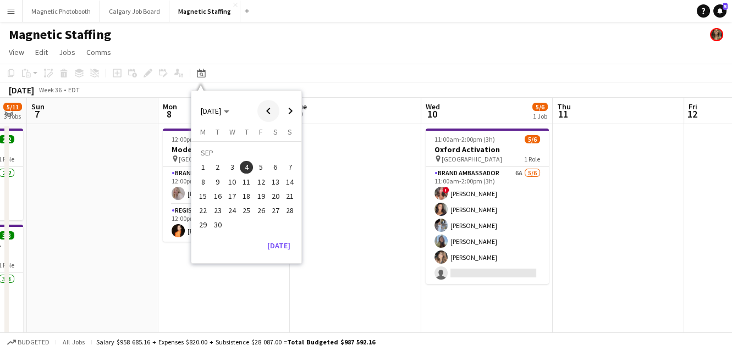
click at [268, 113] on span "Previous month" at bounding box center [268, 111] width 22 height 22
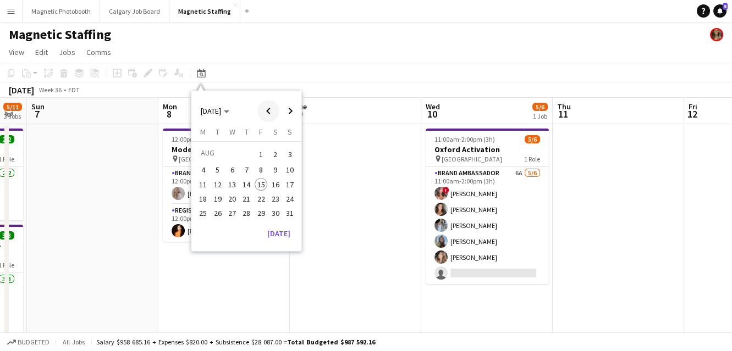
click at [268, 113] on span "Previous month" at bounding box center [268, 111] width 22 height 22
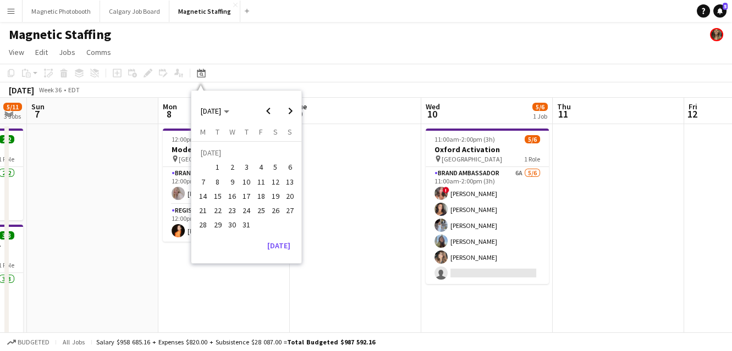
click at [244, 223] on span "31" at bounding box center [246, 225] width 13 height 13
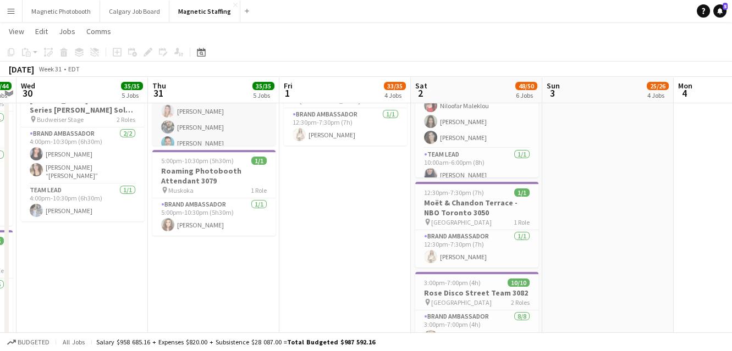
scroll to position [570, 0]
click at [200, 55] on icon "Date picker" at bounding box center [201, 52] width 9 height 9
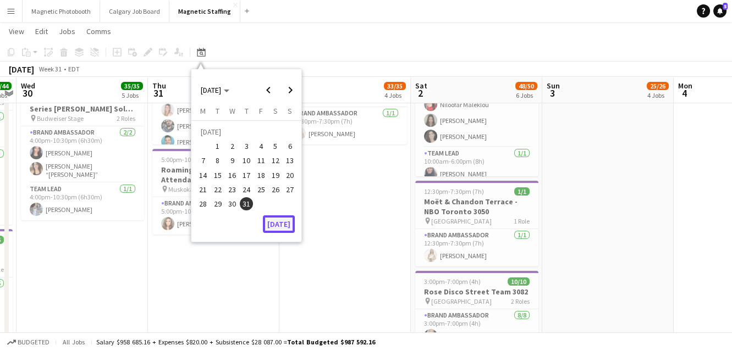
click at [277, 224] on button "[DATE]" at bounding box center [279, 225] width 32 height 18
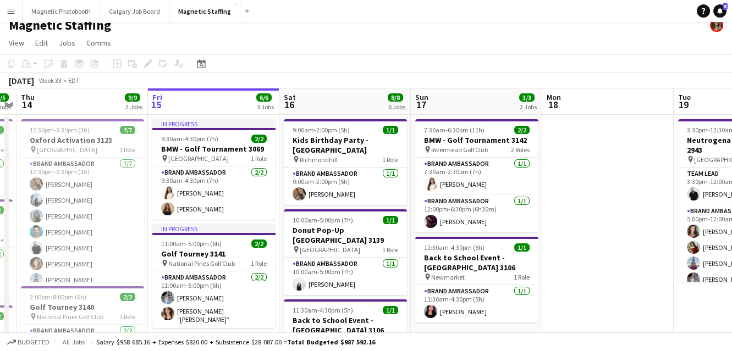
scroll to position [7, 0]
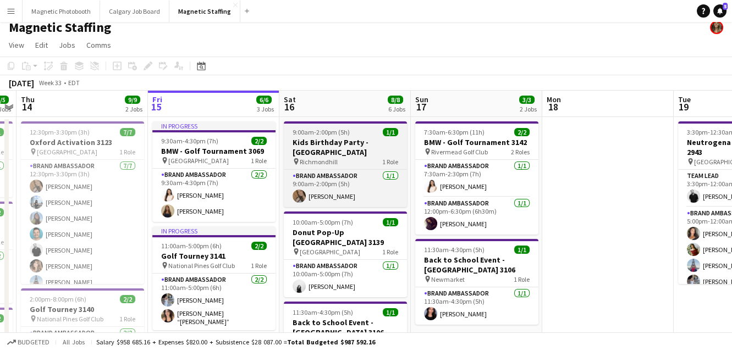
click at [335, 149] on h3 "Kids Birthday Party - [GEOGRAPHIC_DATA]" at bounding box center [345, 147] width 123 height 20
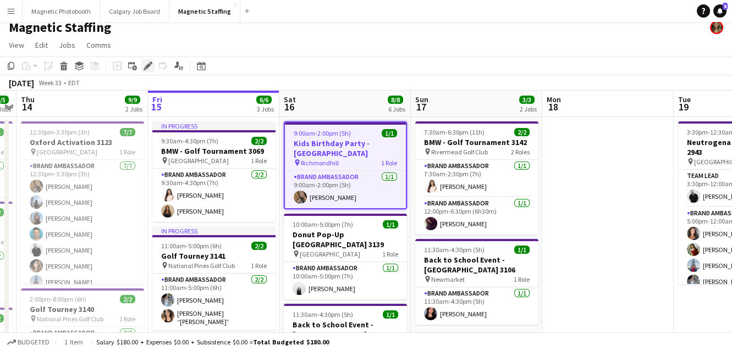
click at [146, 68] on icon at bounding box center [148, 66] width 6 height 6
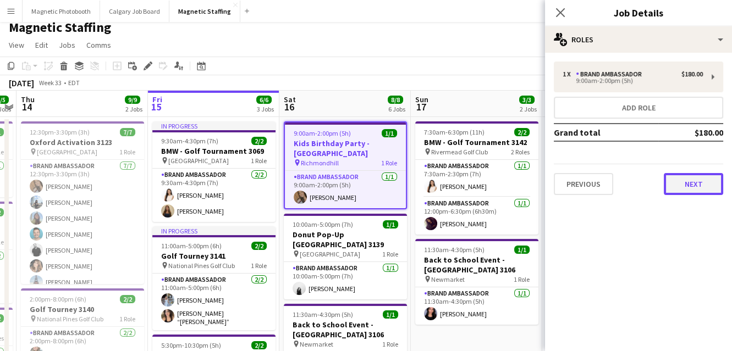
click at [693, 191] on button "Next" at bounding box center [693, 184] width 59 height 22
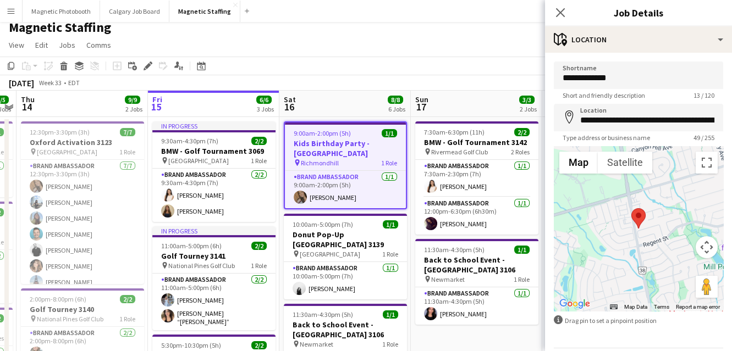
click at [522, 24] on div "Magnetic Staffing" at bounding box center [366, 25] width 732 height 21
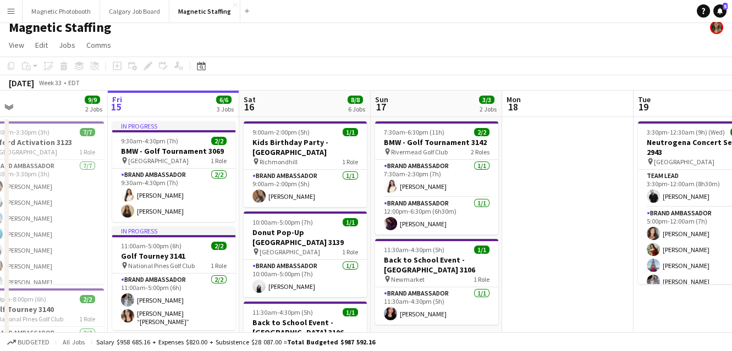
drag, startPoint x: 473, startPoint y: 139, endPoint x: 132, endPoint y: 214, distance: 349.0
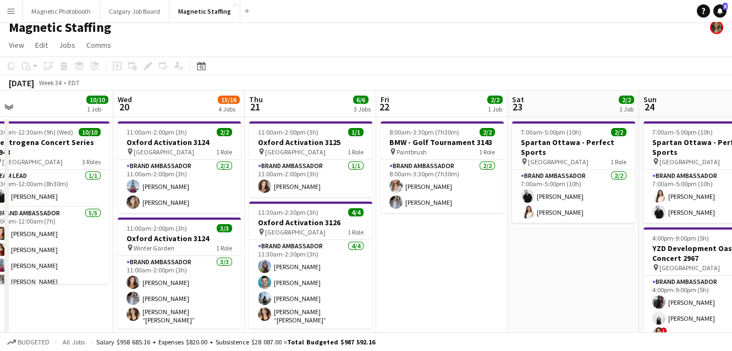
drag, startPoint x: 251, startPoint y: 233, endPoint x: 65, endPoint y: 233, distance: 185.3
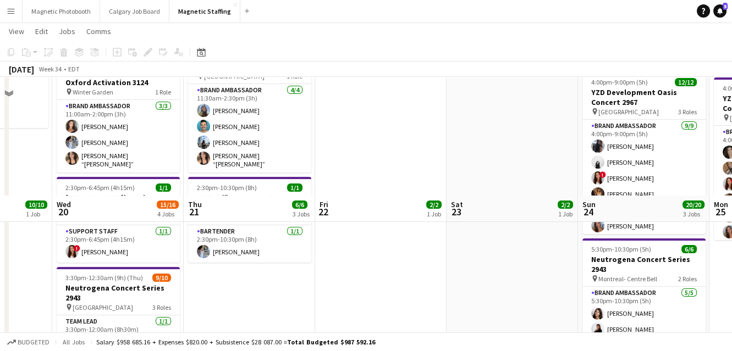
scroll to position [280, 0]
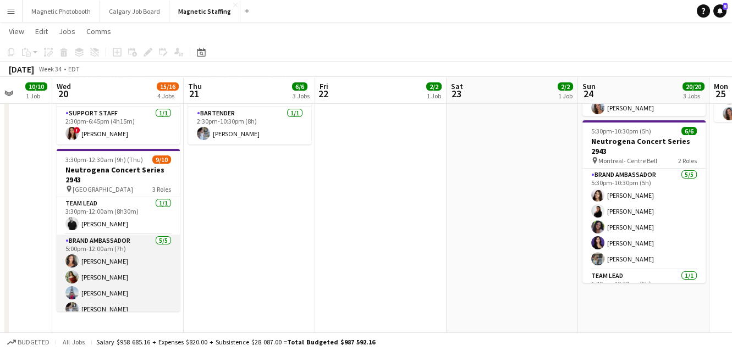
click at [154, 282] on app-card-role "Brand Ambassador [DATE] 5:00pm-12:00am (7h) [PERSON_NAME] [PERSON_NAME] [PERSON…" at bounding box center [118, 285] width 123 height 101
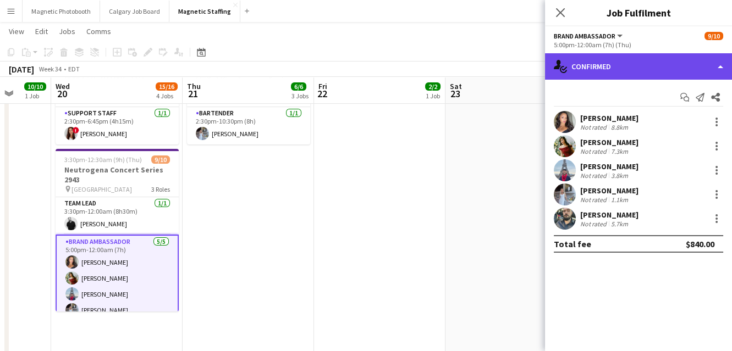
click at [691, 68] on div "single-neutral-actions-check-2 Confirmed" at bounding box center [638, 66] width 187 height 26
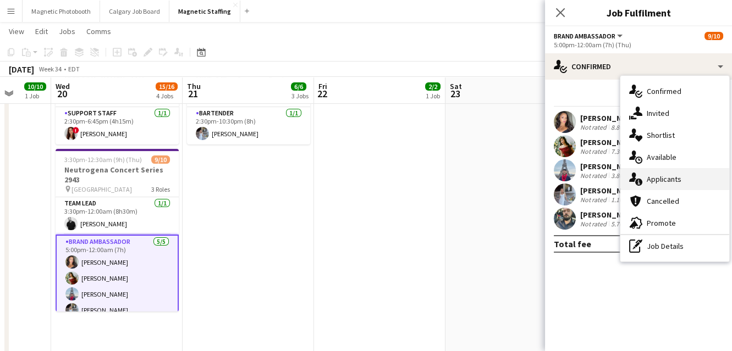
click at [660, 182] on div "single-neutral-actions-information Applicants" at bounding box center [674, 179] width 109 height 22
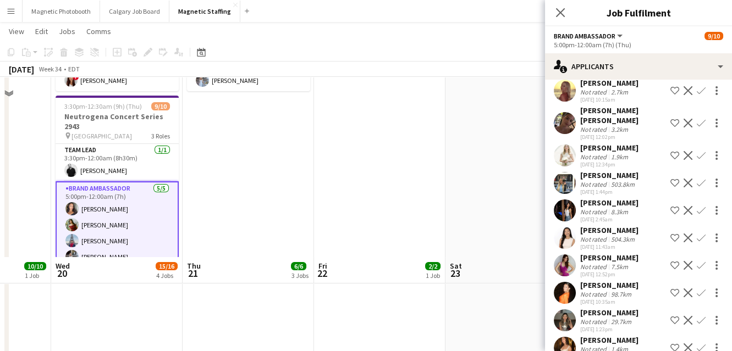
scroll to position [156, 0]
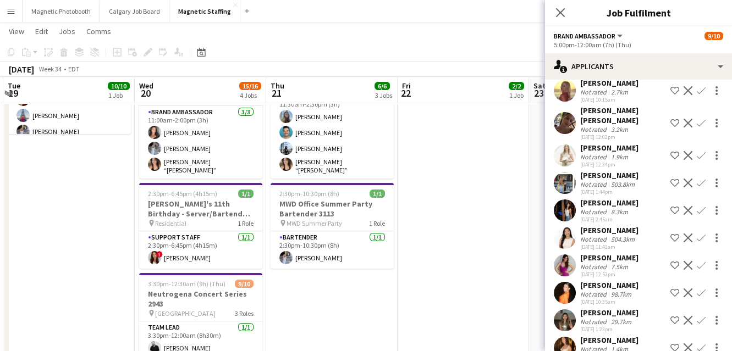
drag, startPoint x: 326, startPoint y: 313, endPoint x: 416, endPoint y: 302, distance: 90.3
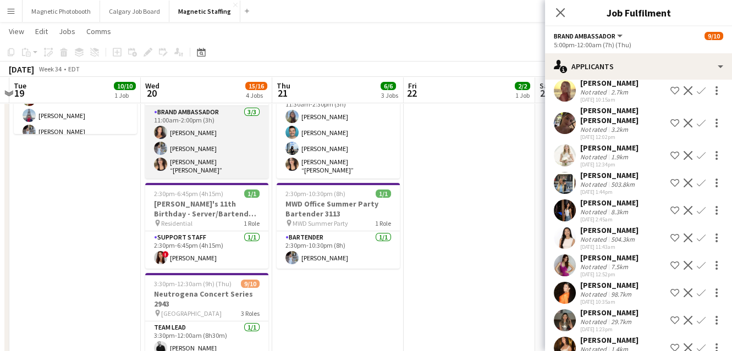
click at [211, 163] on app-card-role "Brand Ambassador [DATE] 11:00am-2:00pm (3h) [PERSON_NAME] [PERSON_NAME] [PERSON…" at bounding box center [206, 142] width 123 height 73
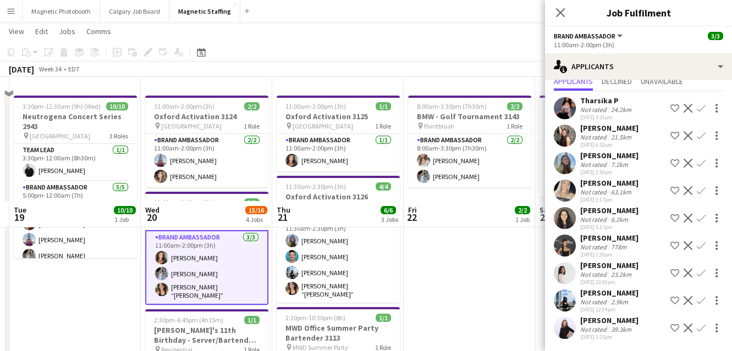
scroll to position [0, 0]
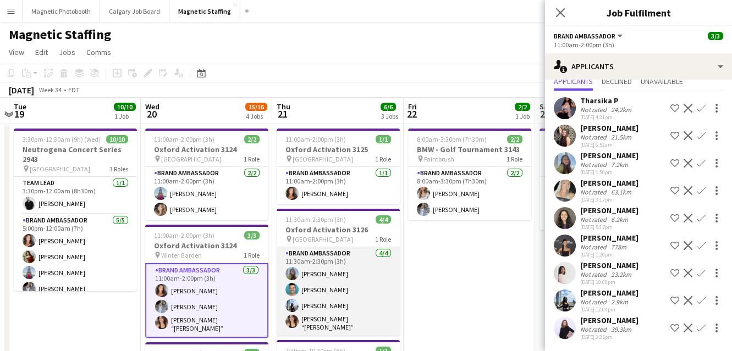
click at [346, 323] on app-card-role "Brand Ambassador [DATE] 11:30am-2:30pm (3h) [PERSON_NAME] [PERSON_NAME] [PERSON…" at bounding box center [338, 291] width 123 height 89
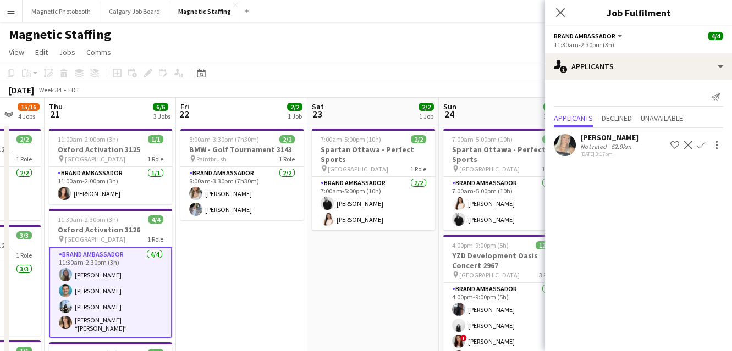
drag, startPoint x: 339, startPoint y: 303, endPoint x: 317, endPoint y: 303, distance: 22.0
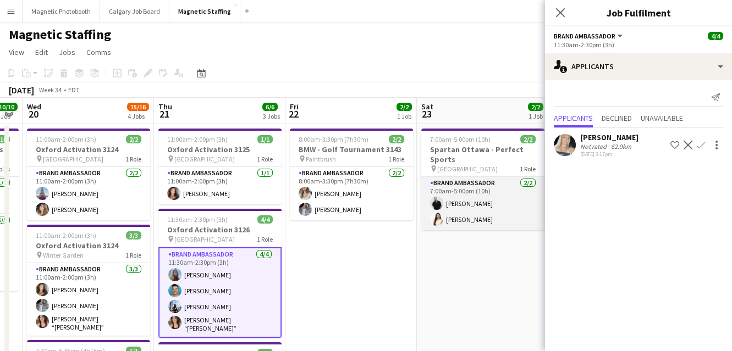
click at [445, 177] on div "Brand Ambassador [DATE] 7:00am-5:00pm (10h) [PERSON_NAME] [PERSON_NAME]" at bounding box center [482, 203] width 123 height 54
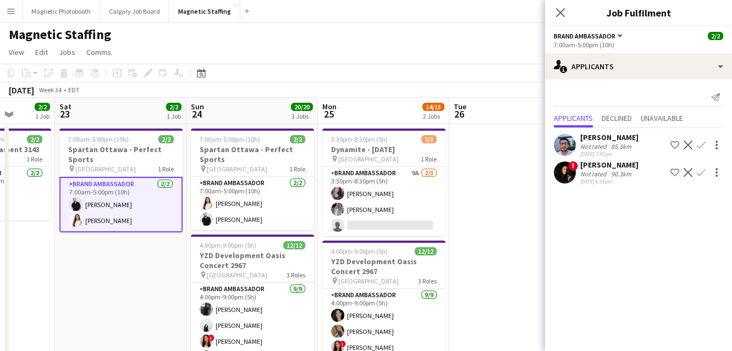
drag, startPoint x: 267, startPoint y: 253, endPoint x: 157, endPoint y: 281, distance: 112.9
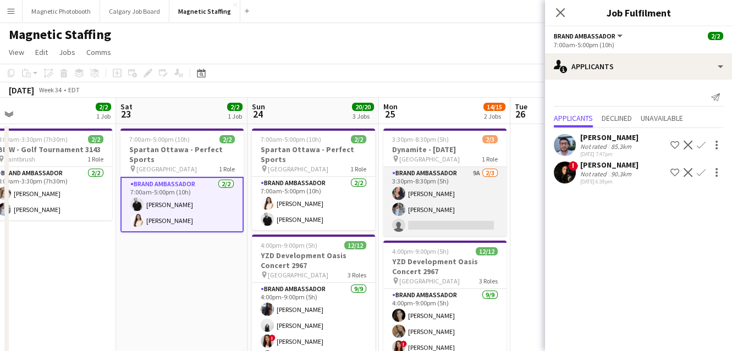
click at [471, 207] on app-card-role "Brand Ambassador 9A [DATE] 3:30pm-8:30pm (5h) [PERSON_NAME] [PERSON_NAME] singl…" at bounding box center [444, 201] width 123 height 69
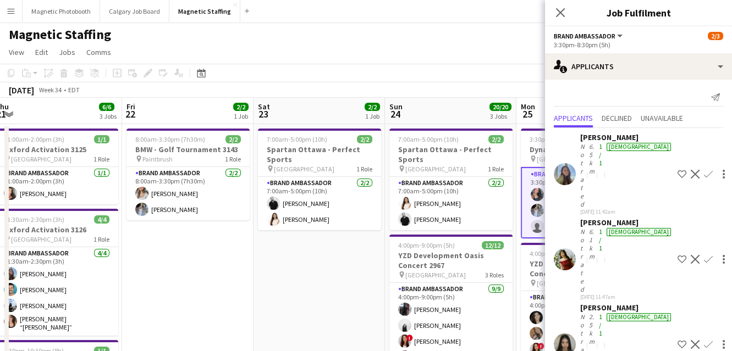
drag, startPoint x: 329, startPoint y: 208, endPoint x: 322, endPoint y: 208, distance: 7.7
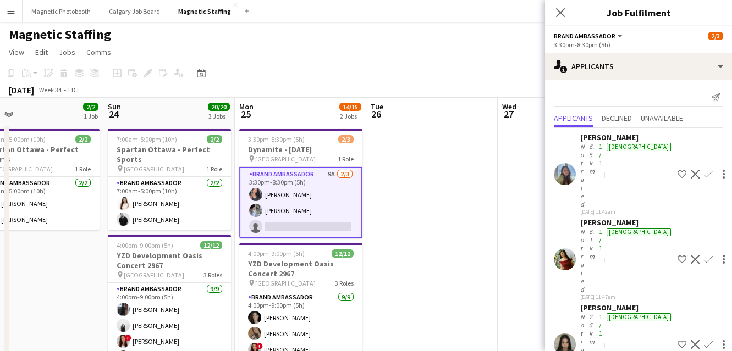
scroll to position [75, 0]
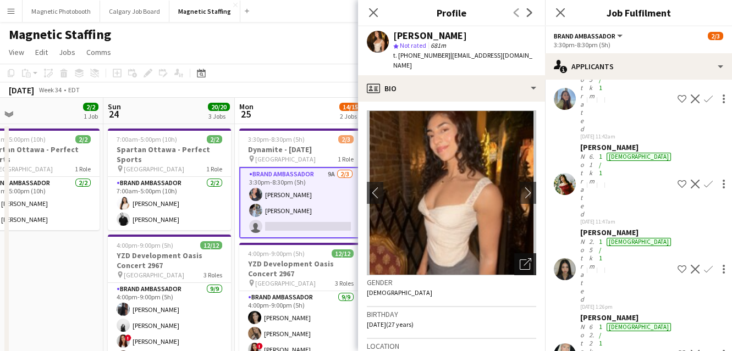
click at [530, 258] on icon at bounding box center [527, 262] width 8 height 8
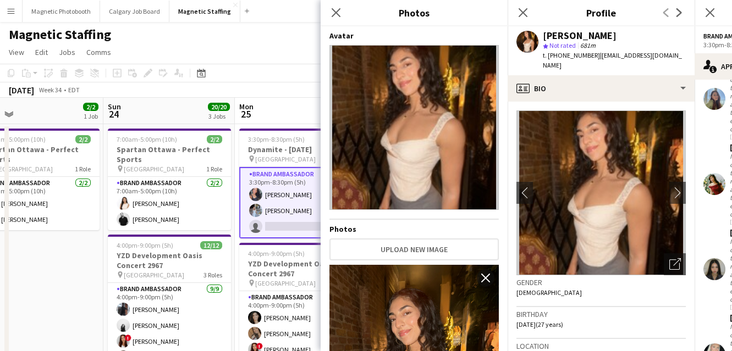
scroll to position [163, 0]
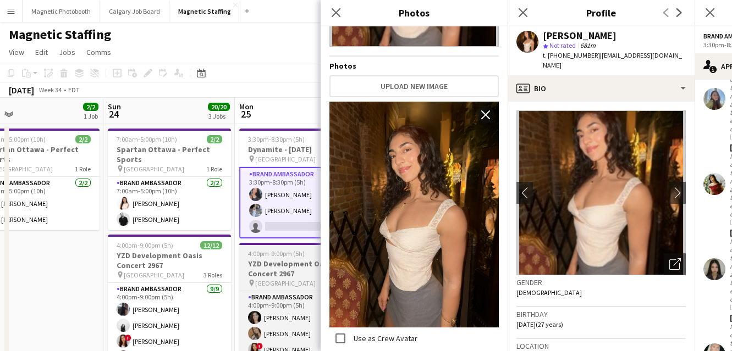
click at [257, 285] on span "[GEOGRAPHIC_DATA]" at bounding box center [285, 283] width 60 height 8
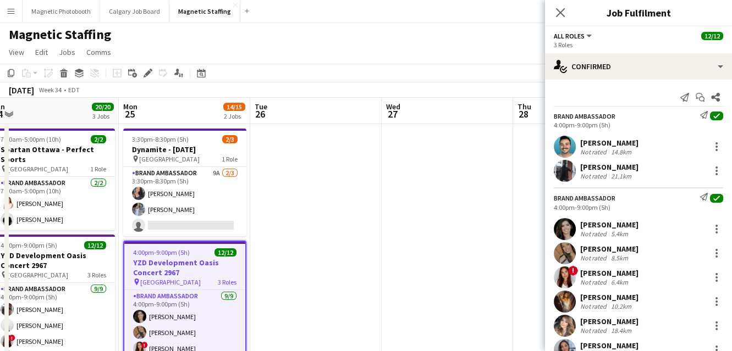
drag, startPoint x: 382, startPoint y: 266, endPoint x: 263, endPoint y: 264, distance: 118.2
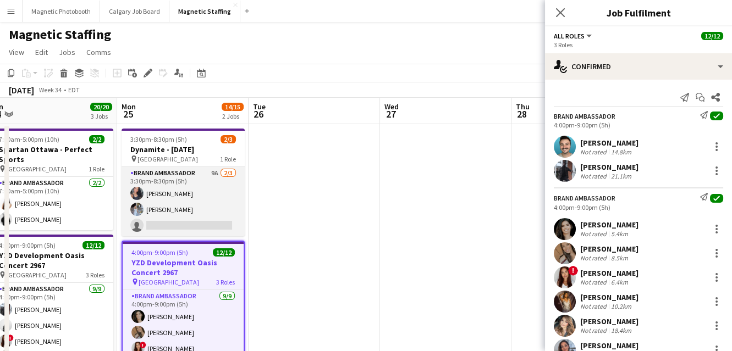
click at [207, 213] on app-card-role "Brand Ambassador 9A [DATE] 3:30pm-8:30pm (5h) [PERSON_NAME] [PERSON_NAME] singl…" at bounding box center [183, 201] width 123 height 69
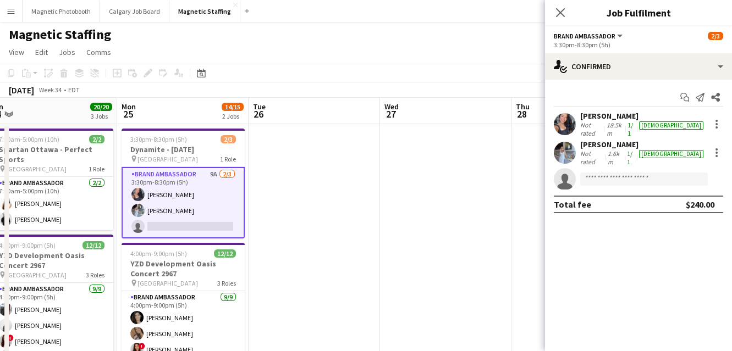
click at [643, 49] on app-options-switcher "Brand Ambassador All roles Brand Ambassador [DATE] 3:30pm-8:30pm (5h)" at bounding box center [638, 39] width 187 height 27
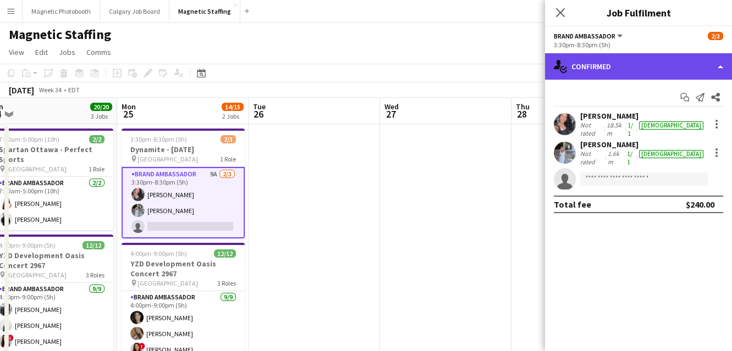
click at [641, 69] on div "single-neutral-actions-check-2 Confirmed" at bounding box center [638, 66] width 187 height 26
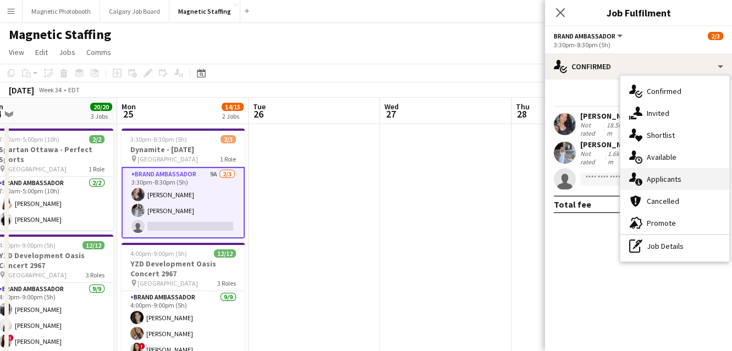
click at [656, 178] on div "single-neutral-actions-information Applicants" at bounding box center [674, 179] width 109 height 22
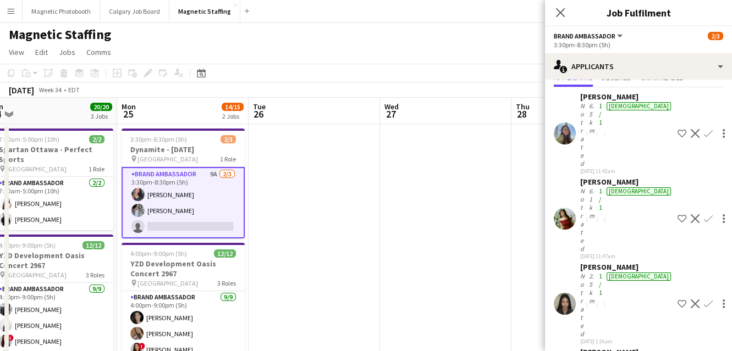
scroll to position [40, 0]
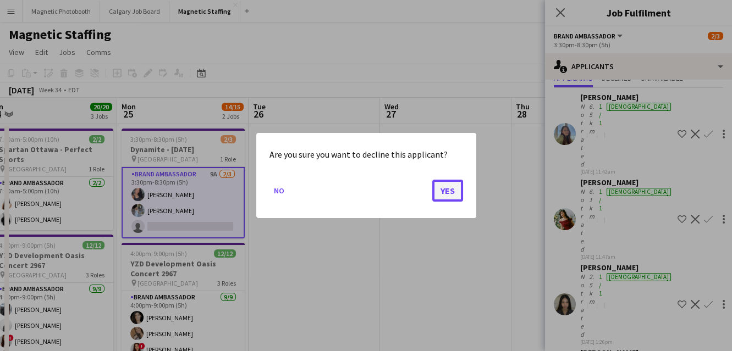
click at [455, 189] on button "Yes" at bounding box center [447, 191] width 31 height 22
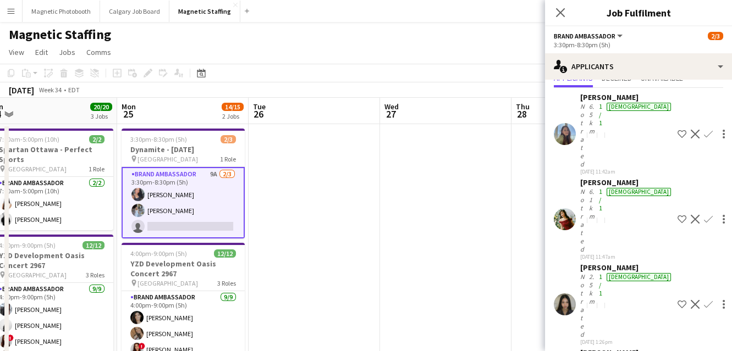
scroll to position [40, 0]
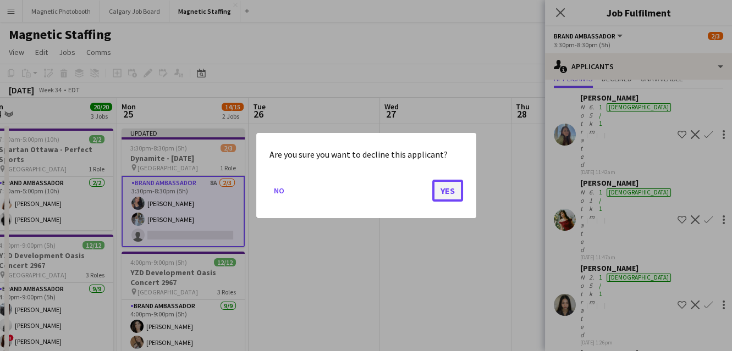
click at [455, 191] on button "Yes" at bounding box center [447, 191] width 31 height 22
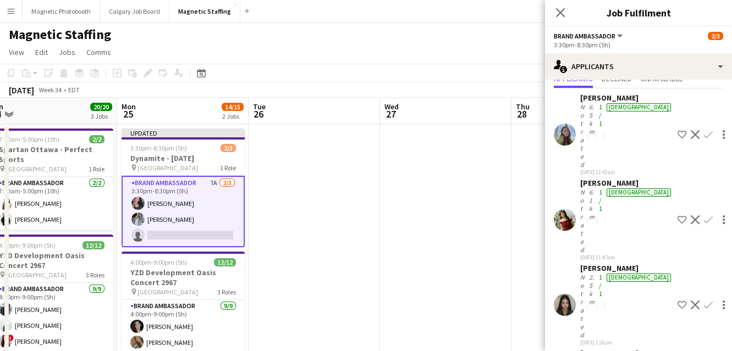
scroll to position [4, 0]
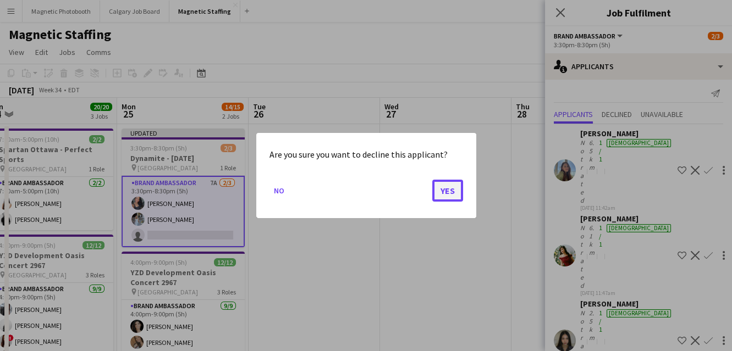
click at [445, 195] on button "Yes" at bounding box center [447, 191] width 31 height 22
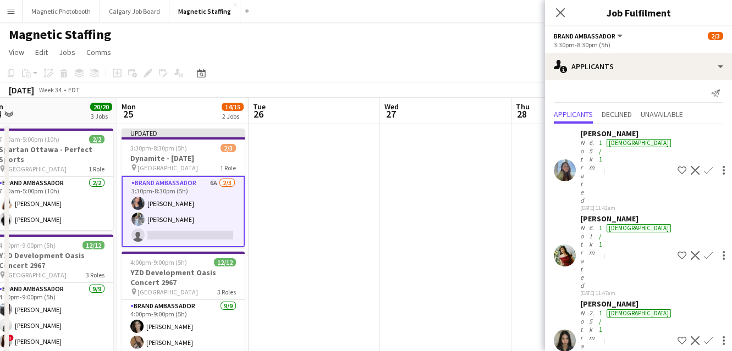
scroll to position [0, 0]
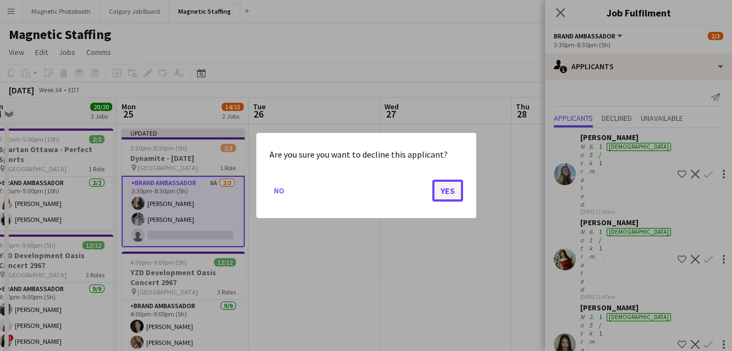
click at [449, 194] on button "Yes" at bounding box center [447, 191] width 31 height 22
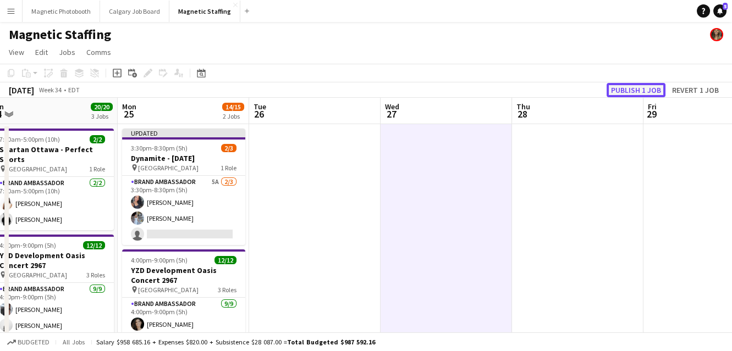
click at [631, 90] on button "Publish 1 job" at bounding box center [635, 90] width 59 height 14
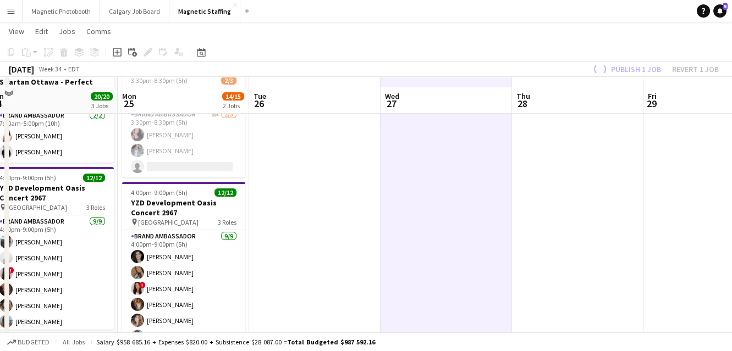
scroll to position [77, 0]
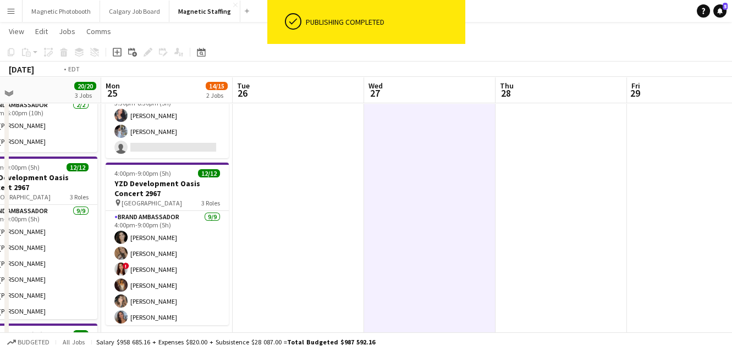
drag, startPoint x: 402, startPoint y: 274, endPoint x: 62, endPoint y: 300, distance: 341.3
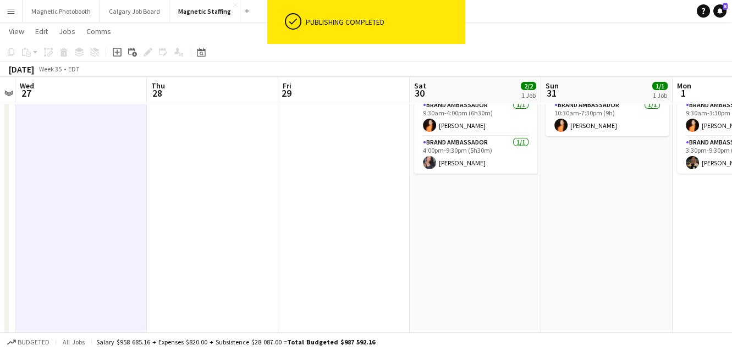
scroll to position [0, 0]
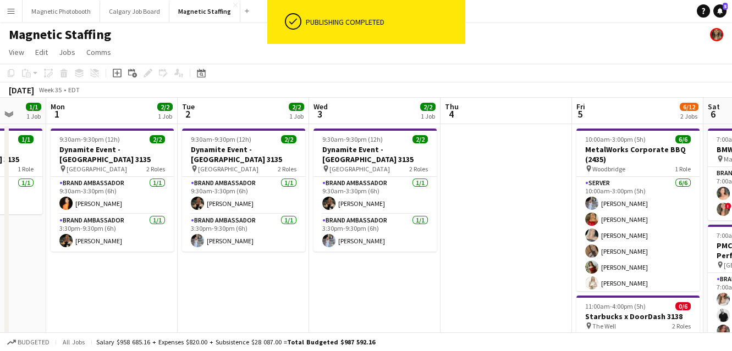
drag, startPoint x: 233, startPoint y: 242, endPoint x: -3, endPoint y: 263, distance: 237.3
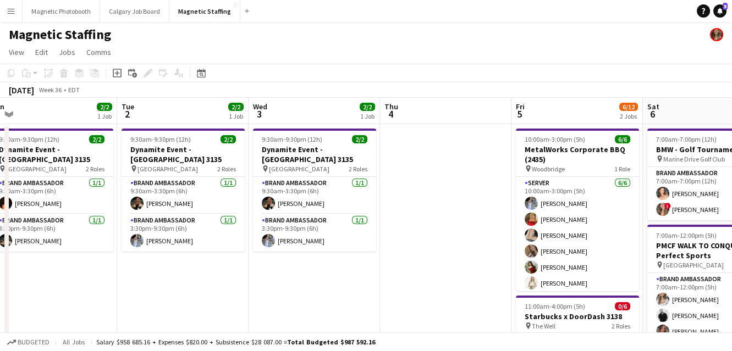
drag, startPoint x: 232, startPoint y: 225, endPoint x: 87, endPoint y: 242, distance: 145.6
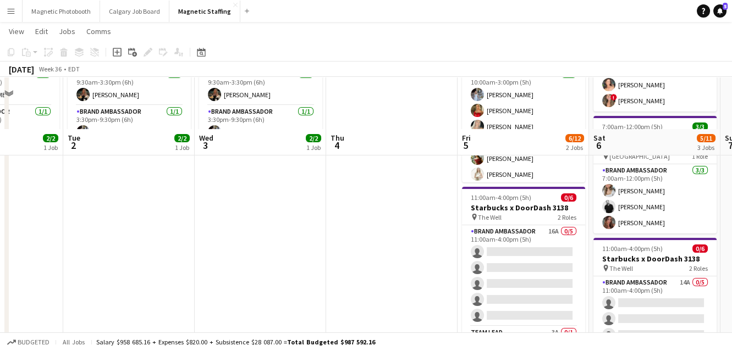
scroll to position [159, 0]
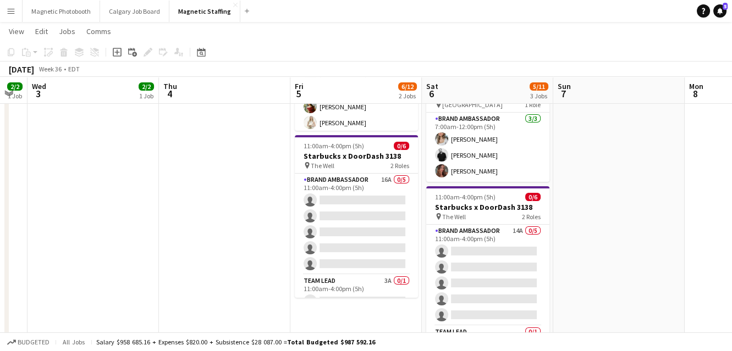
drag, startPoint x: 562, startPoint y: 203, endPoint x: 390, endPoint y: 209, distance: 172.2
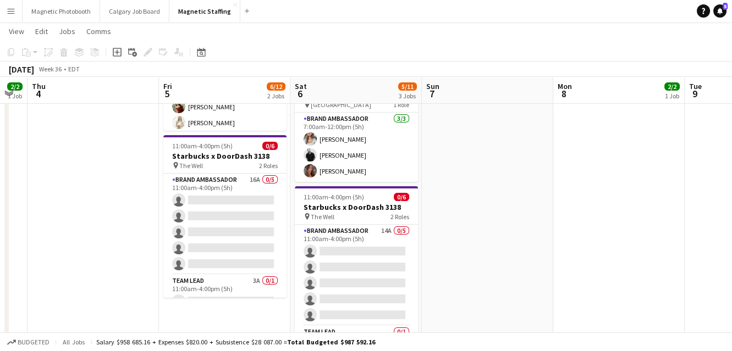
scroll to position [0, 369]
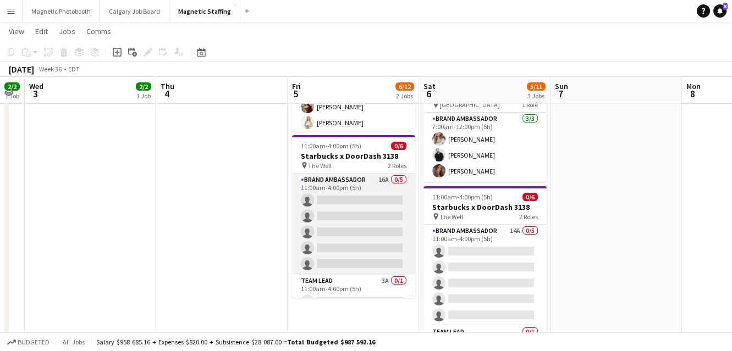
click at [345, 223] on app-card-role "Brand Ambassador 16A 0/5 11:00am-4:00pm (5h) single-neutral-actions single-neut…" at bounding box center [353, 224] width 123 height 101
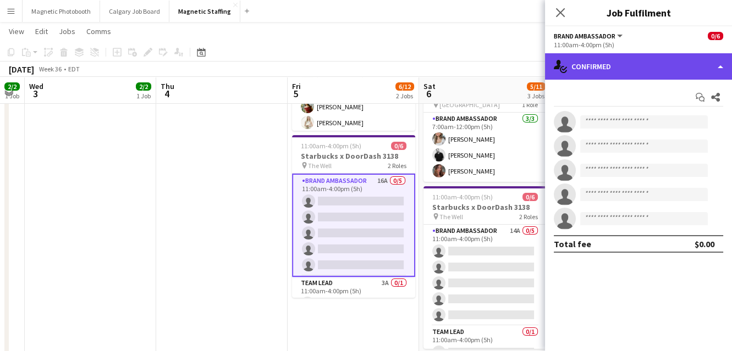
click at [648, 58] on div "single-neutral-actions-check-2 Confirmed" at bounding box center [638, 66] width 187 height 26
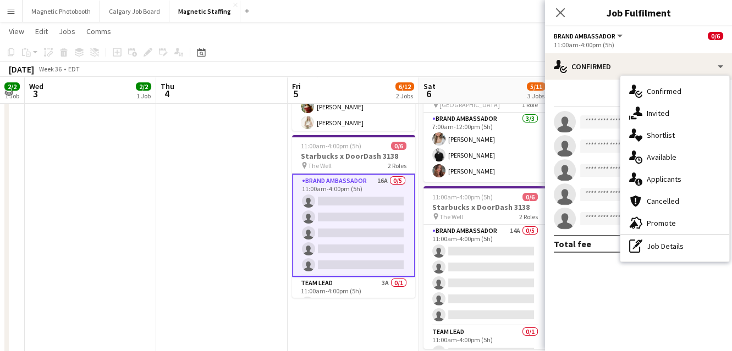
click at [507, 46] on app-toolbar "Copy Paste Paste Command V Paste with crew Command Shift V Paste linked Job [GE…" at bounding box center [366, 52] width 732 height 19
